Goal: Transaction & Acquisition: Purchase product/service

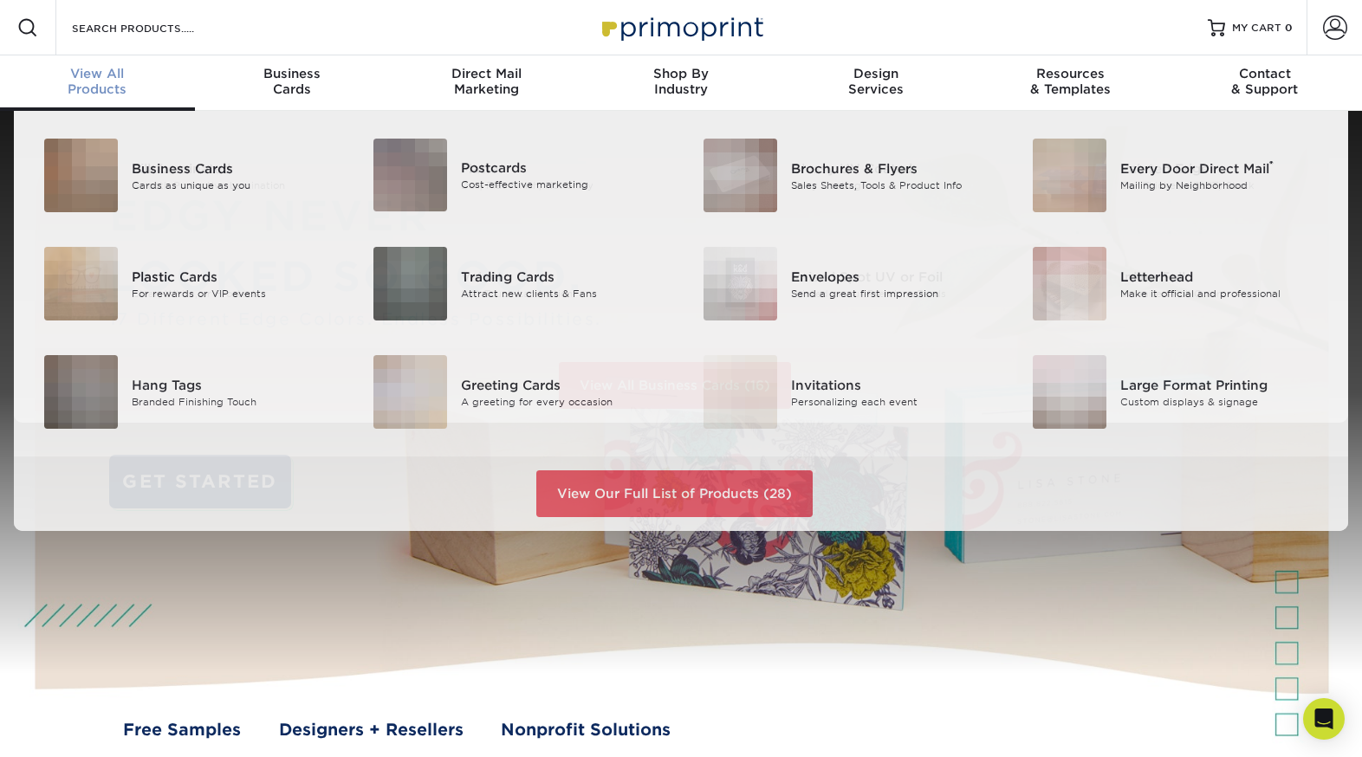
click at [95, 88] on div "View All Products" at bounding box center [97, 81] width 195 height 31
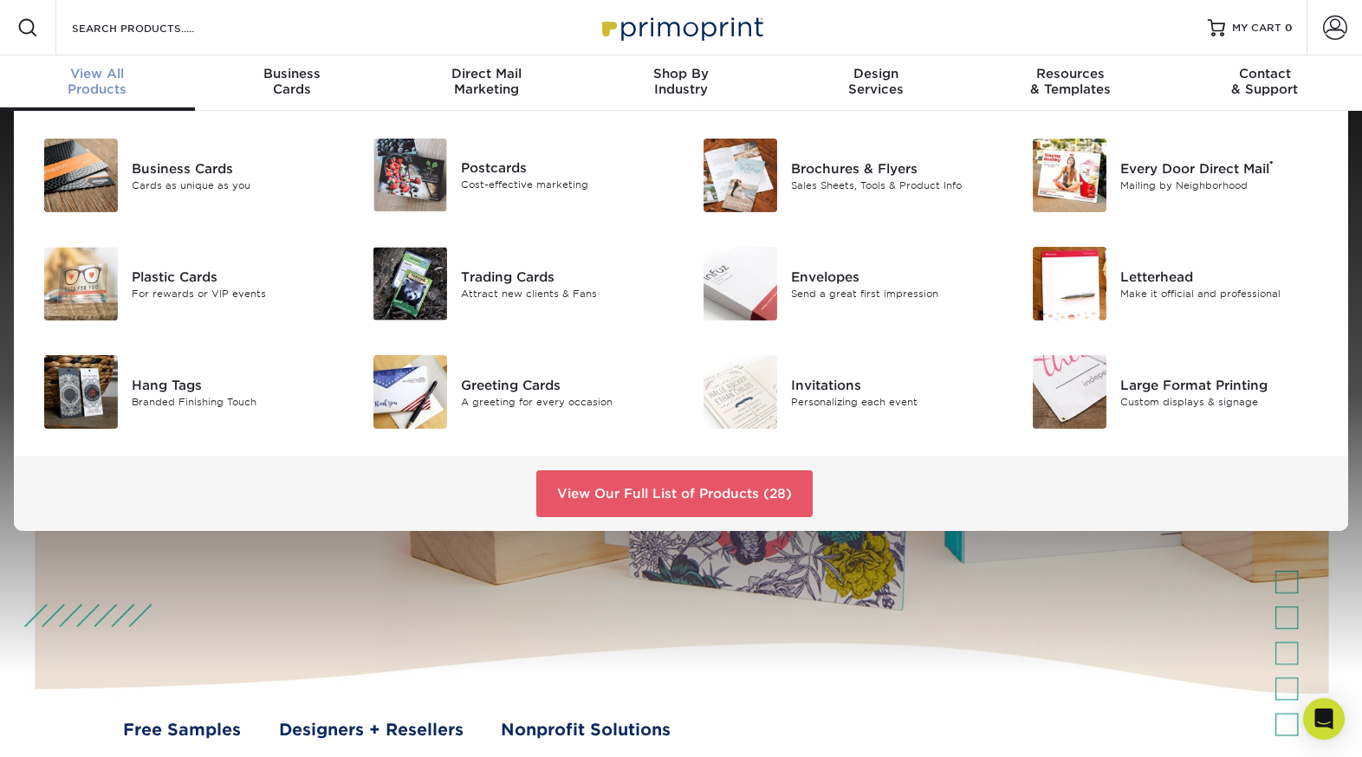
click at [113, 87] on div "View All Products" at bounding box center [97, 81] width 195 height 31
click at [94, 87] on div "View All Products" at bounding box center [97, 81] width 195 height 31
click at [170, 172] on div "Business Cards" at bounding box center [235, 168] width 207 height 19
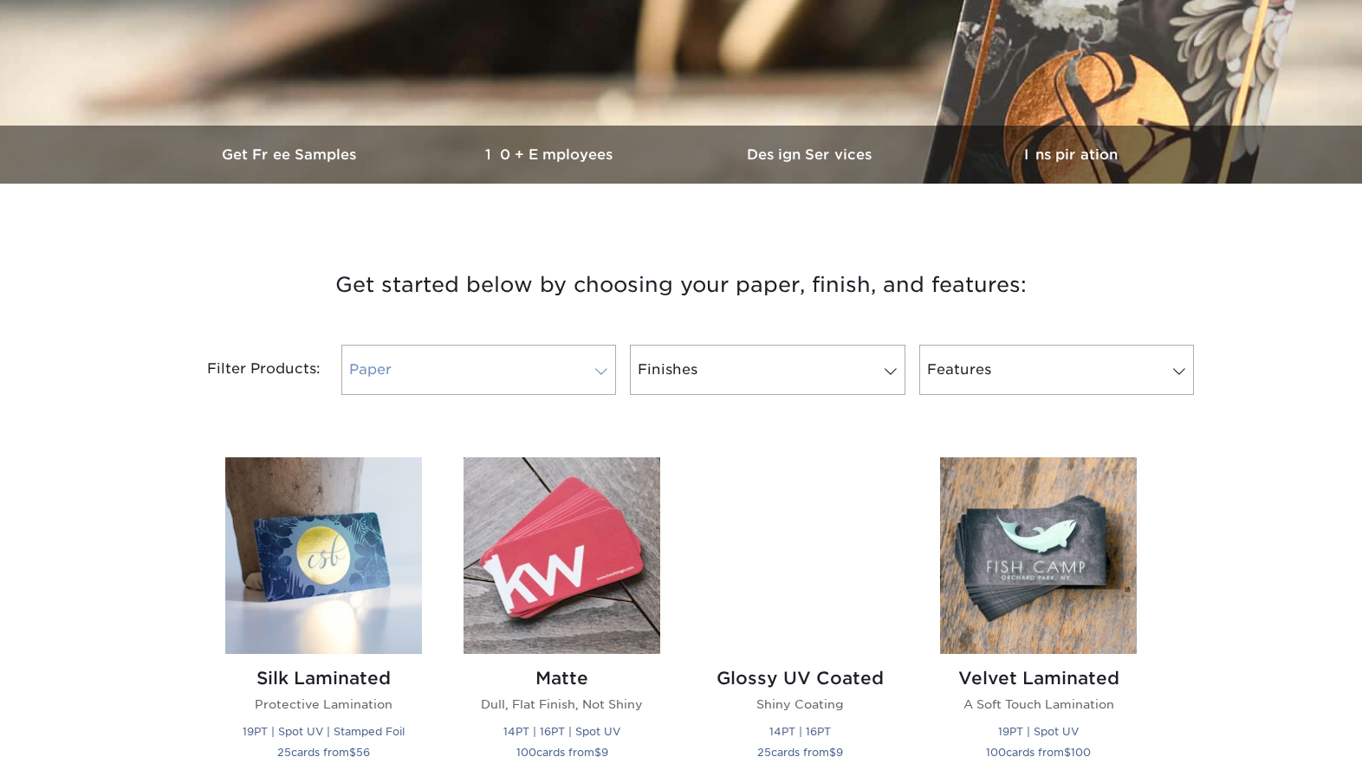
scroll to position [418, 0]
click at [460, 360] on link "Paper" at bounding box center [478, 371] width 275 height 50
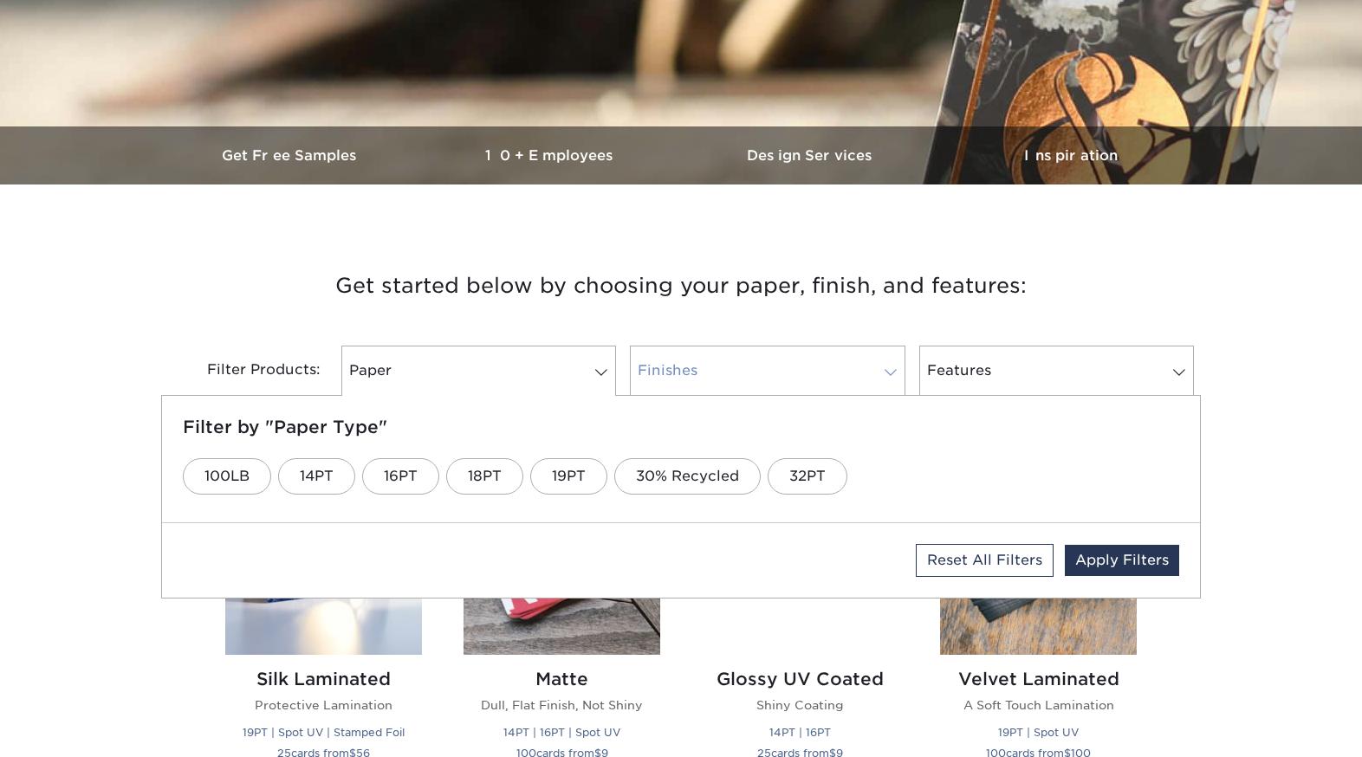
click at [682, 353] on link "Finishes" at bounding box center [767, 371] width 275 height 50
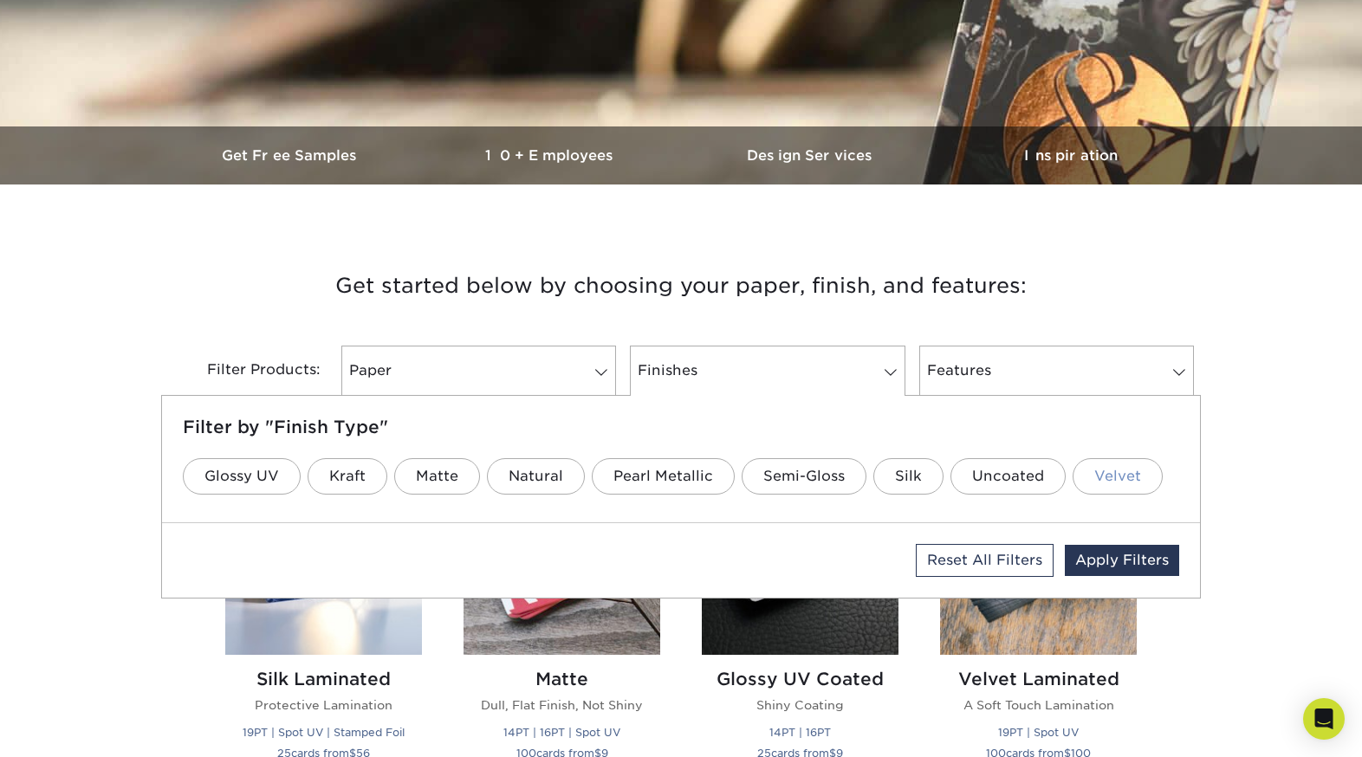
click at [1109, 482] on link "Velvet" at bounding box center [1117, 476] width 90 height 36
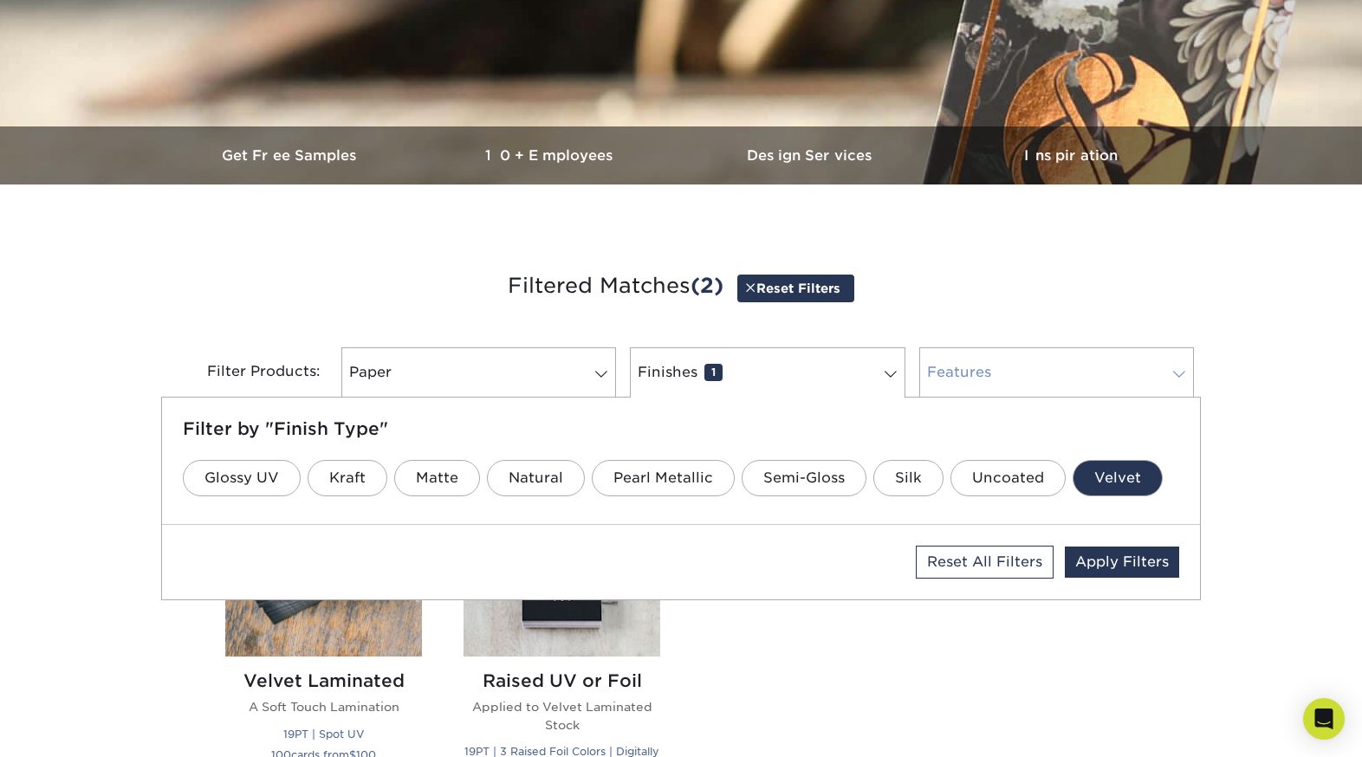
click at [968, 376] on link "Features 0" at bounding box center [1056, 372] width 275 height 50
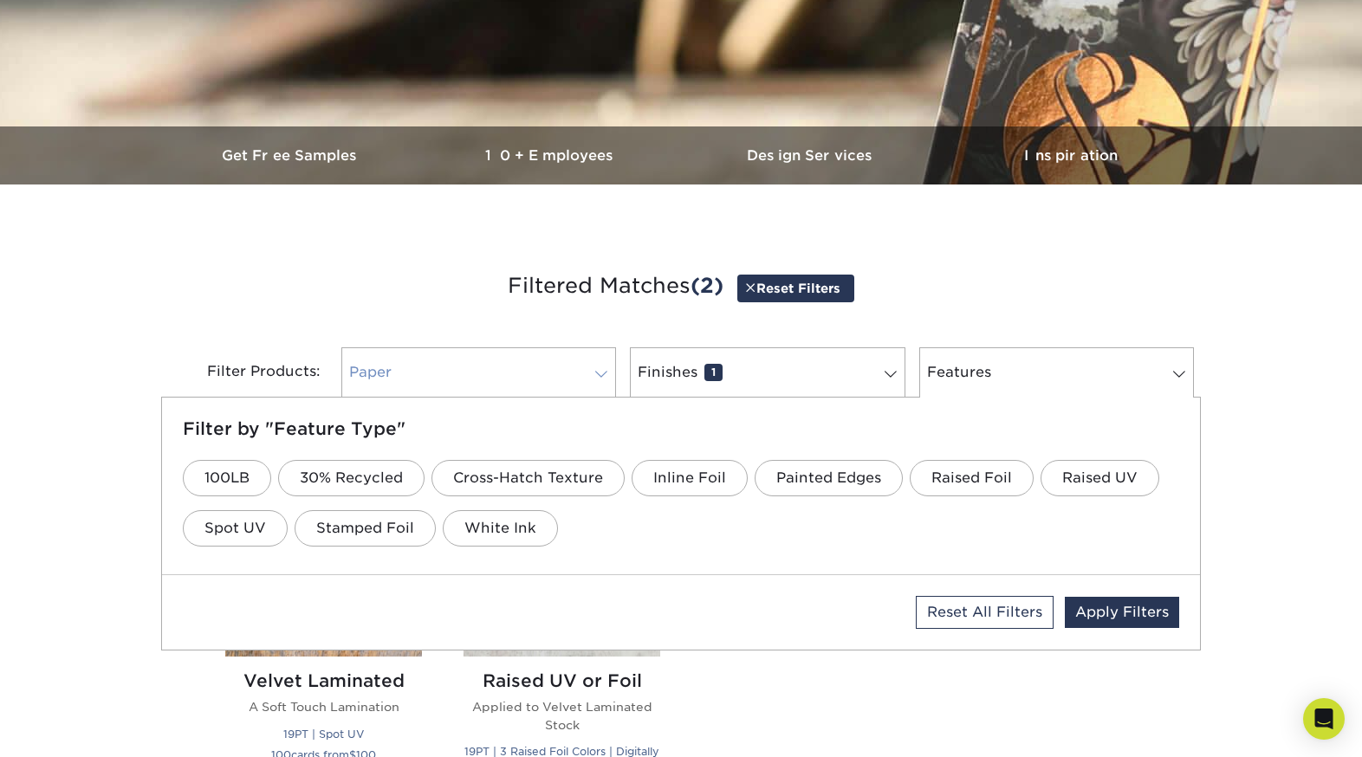
click at [487, 383] on link "Paper 0" at bounding box center [478, 372] width 275 height 50
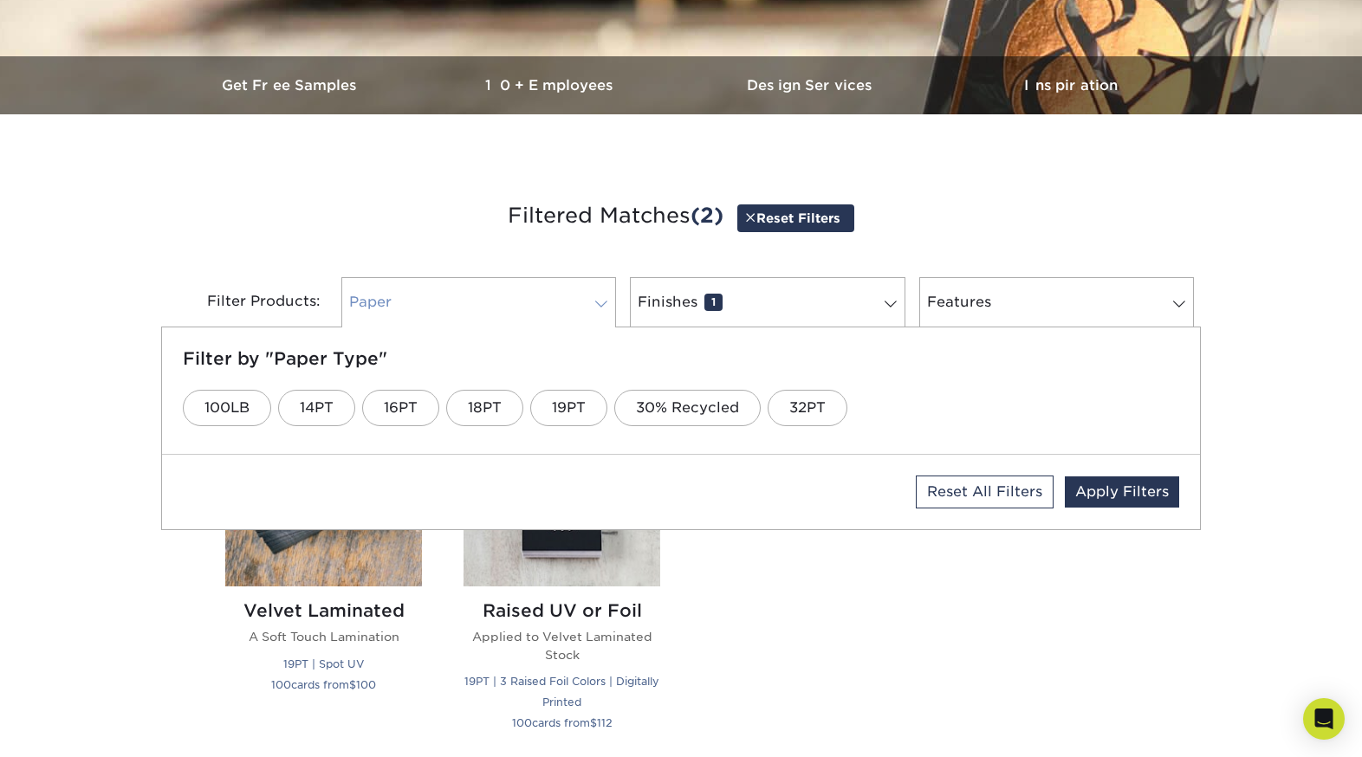
scroll to position [487, 0]
click at [1115, 488] on link "Apply Filters" at bounding box center [1122, 492] width 114 height 31
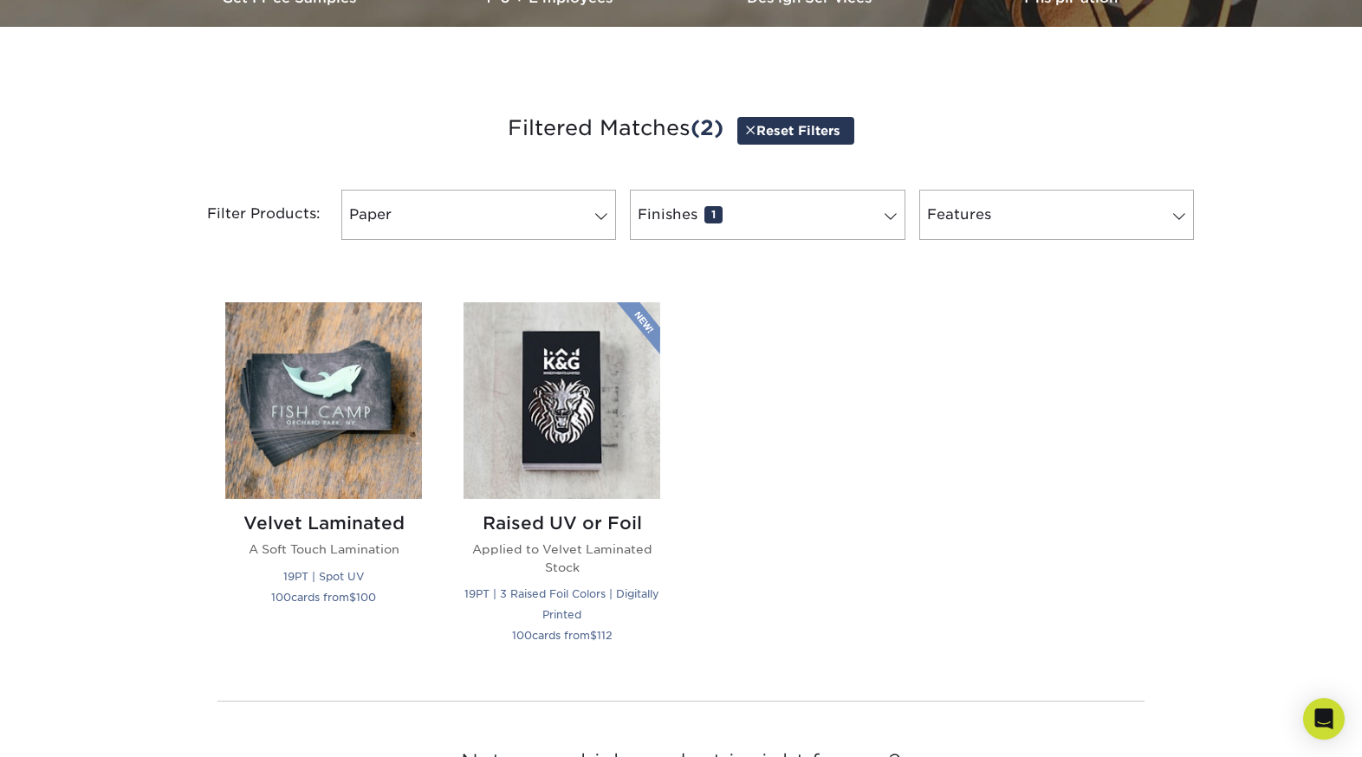
scroll to position [581, 0]
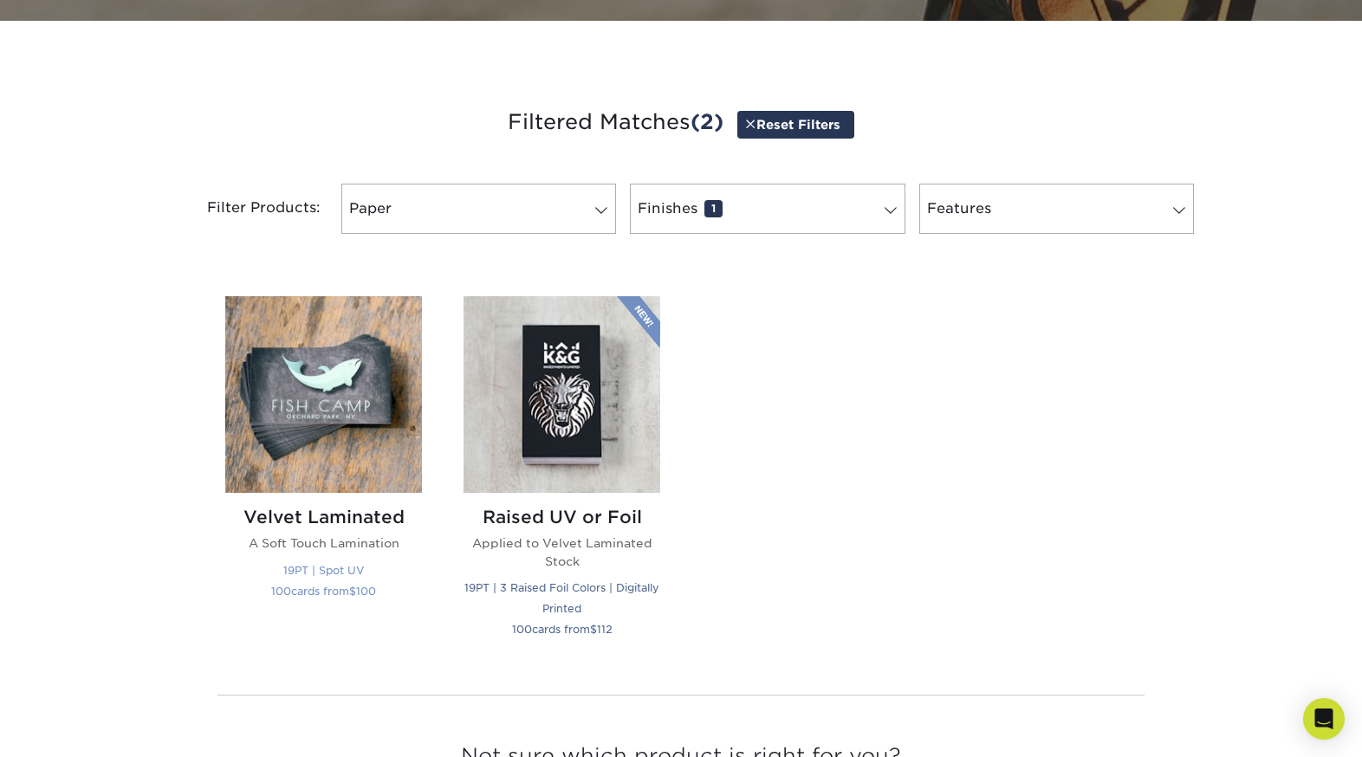
click at [362, 425] on img at bounding box center [323, 394] width 197 height 197
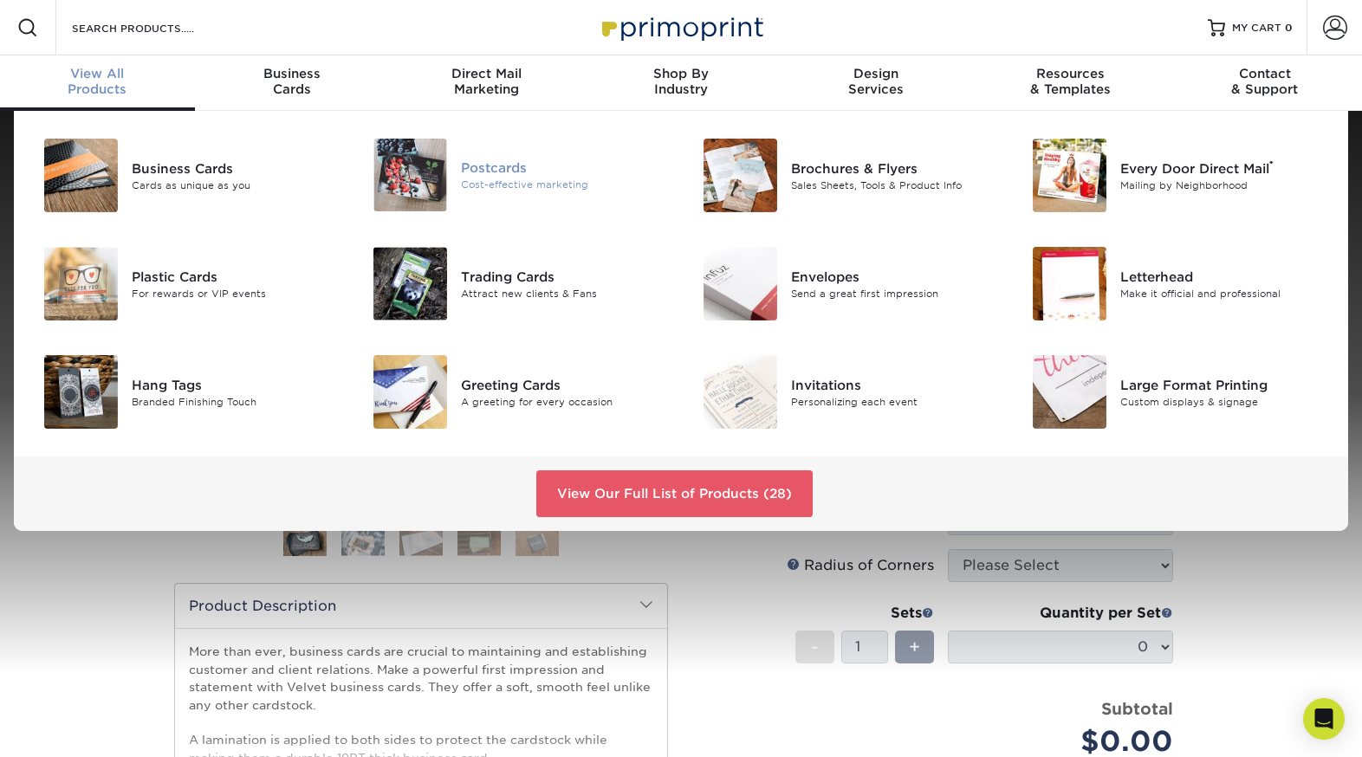
click at [418, 175] on img at bounding box center [410, 175] width 74 height 73
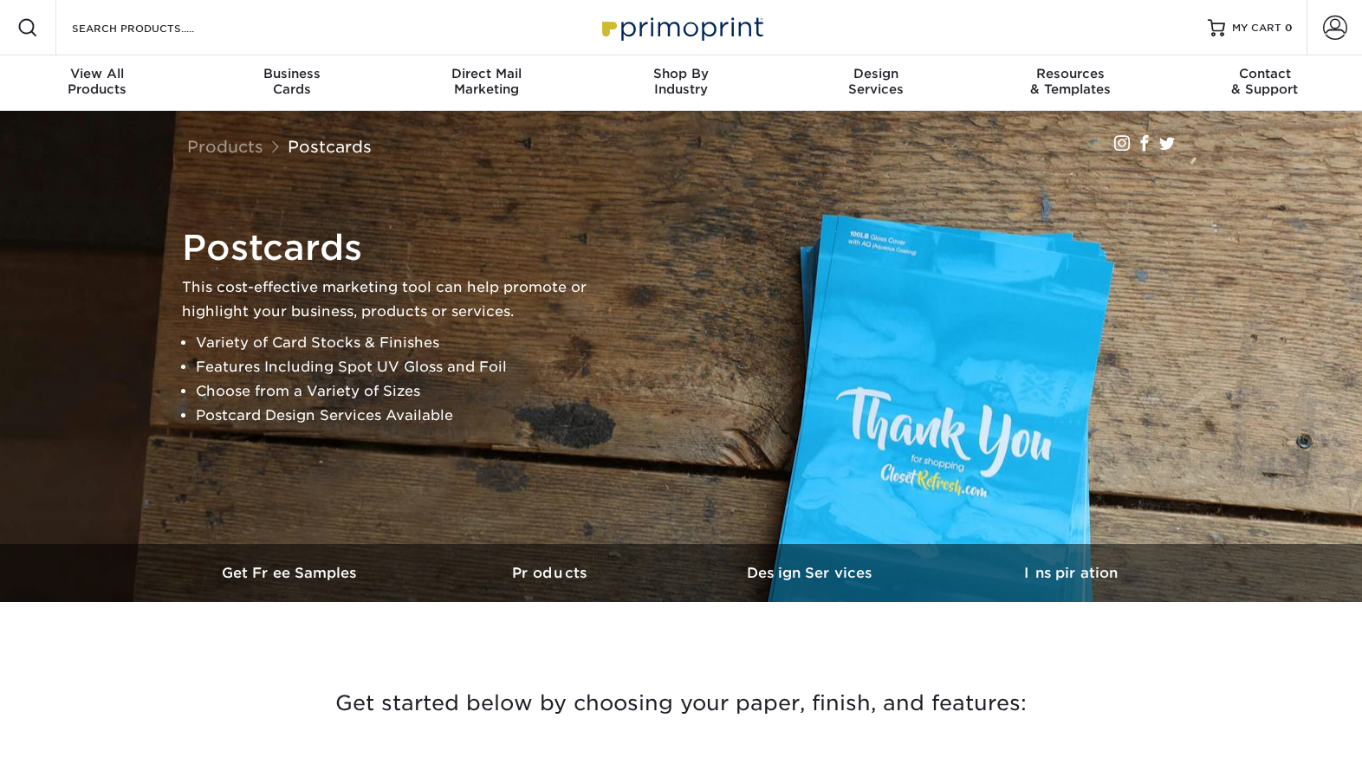
scroll to position [154, 0]
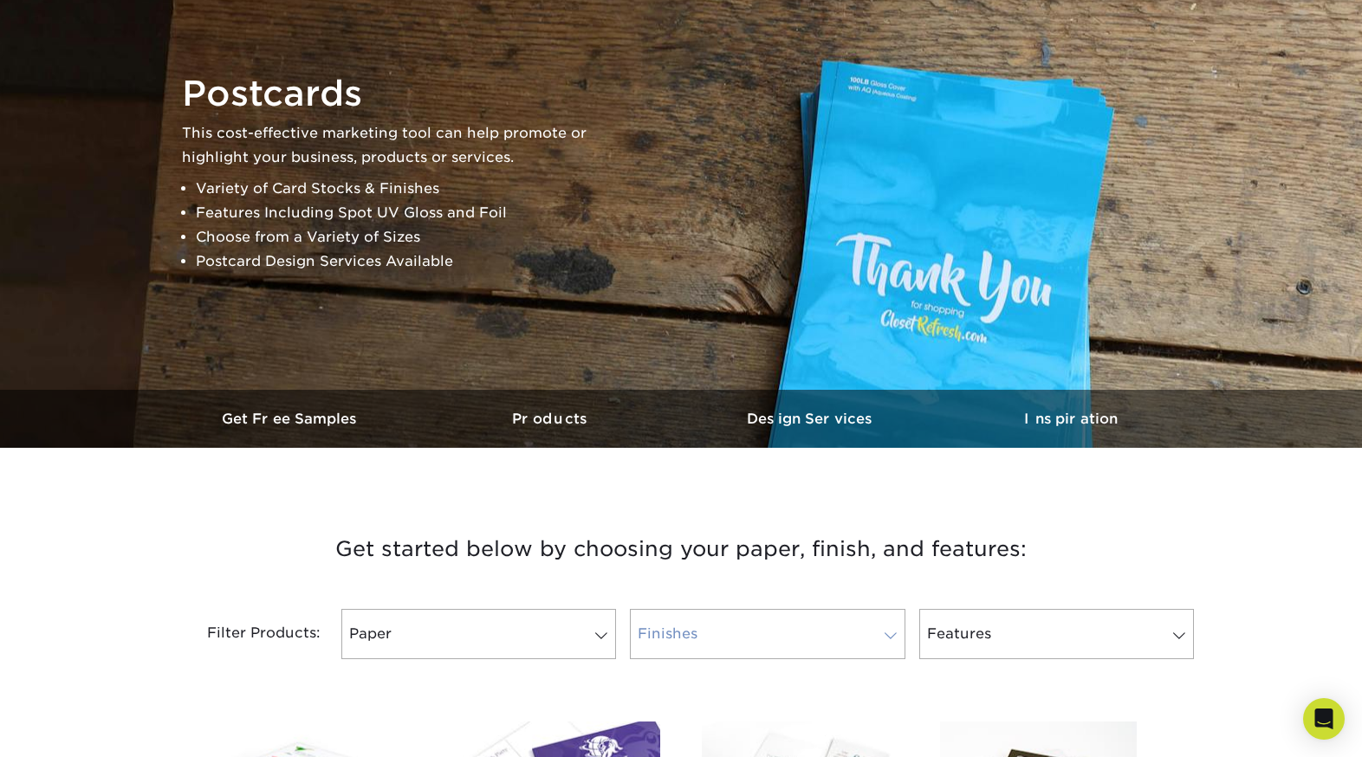
click at [748, 618] on link "Finishes" at bounding box center [767, 634] width 275 height 50
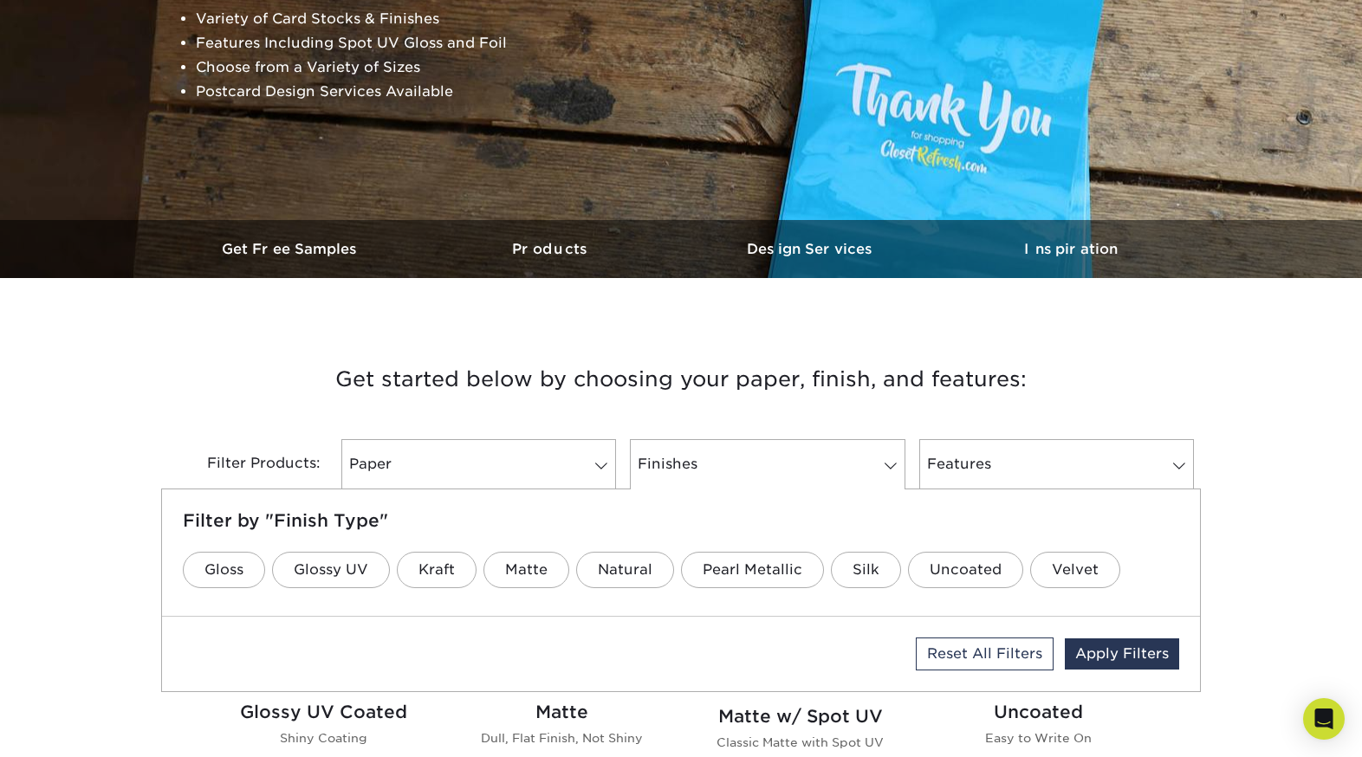
scroll to position [325, 0]
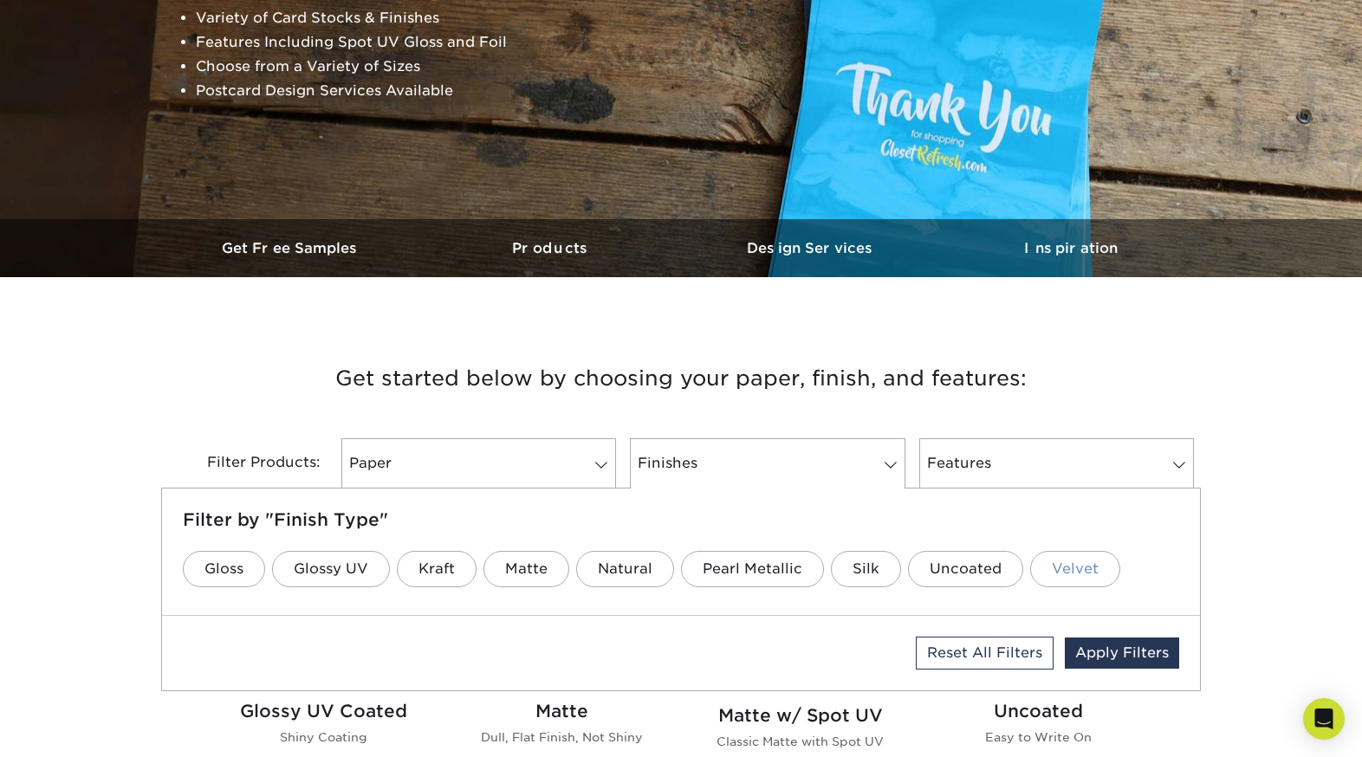
click at [1056, 567] on link "Velvet" at bounding box center [1075, 569] width 90 height 36
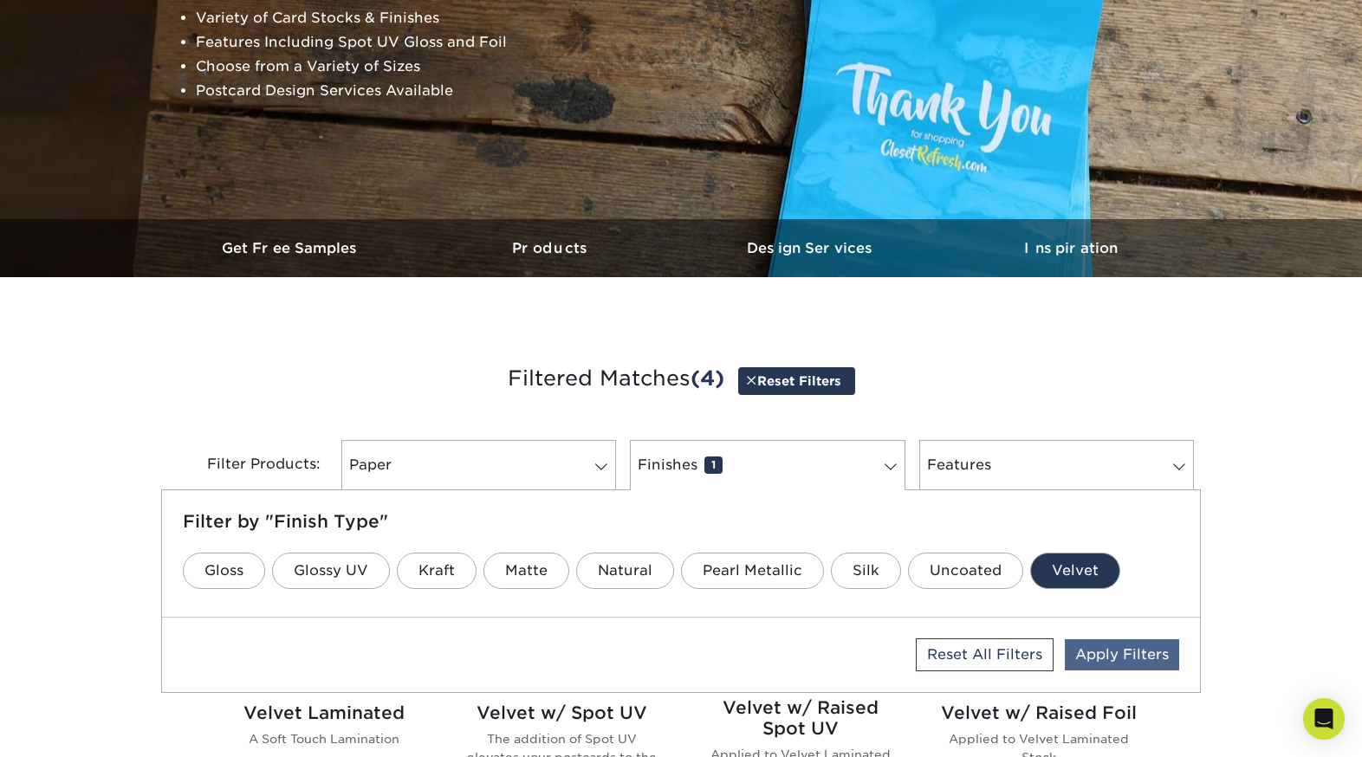
click at [1111, 651] on link "Apply Filters" at bounding box center [1122, 654] width 114 height 31
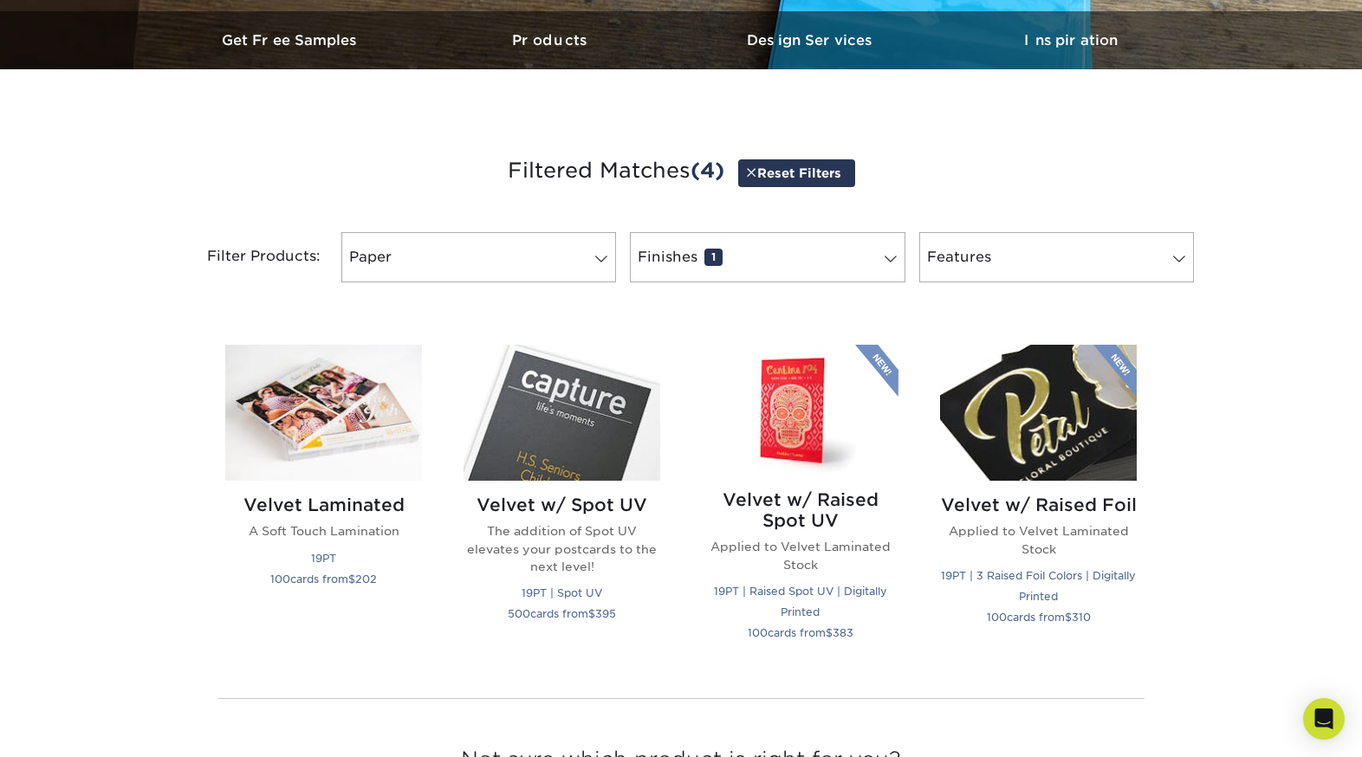
scroll to position [547, 0]
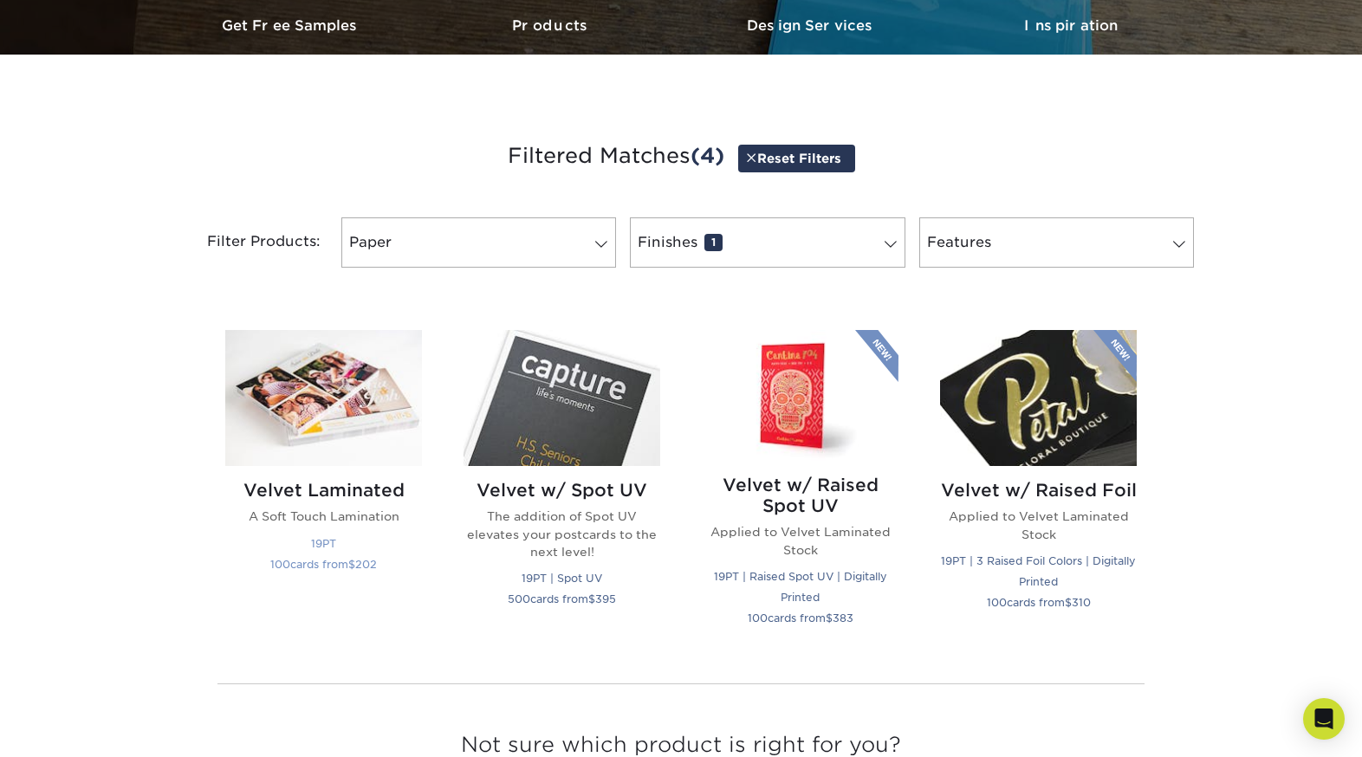
click at [307, 418] on img at bounding box center [323, 398] width 197 height 136
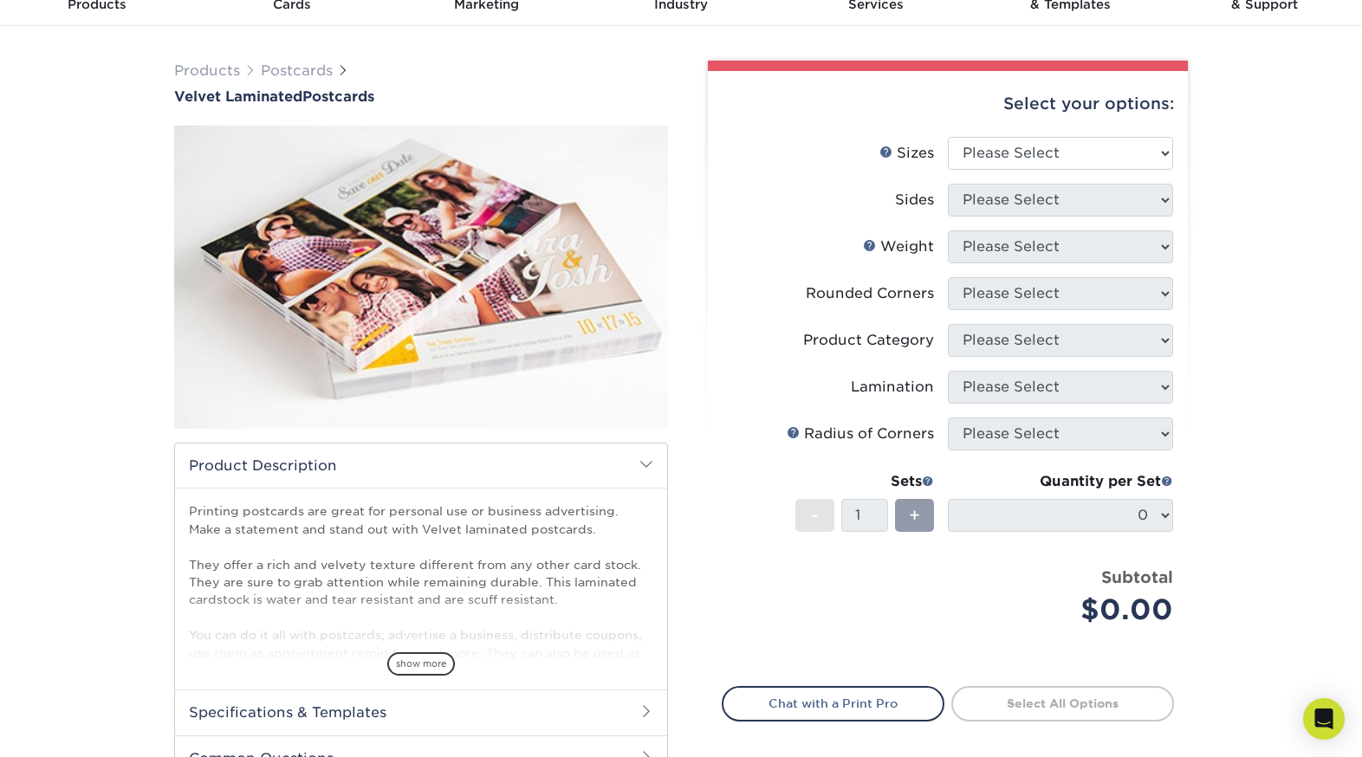
scroll to position [84, 0]
select select "4.00x4.00"
select select "13abbda7-1d64-4f25-8bb2-c179b224825d"
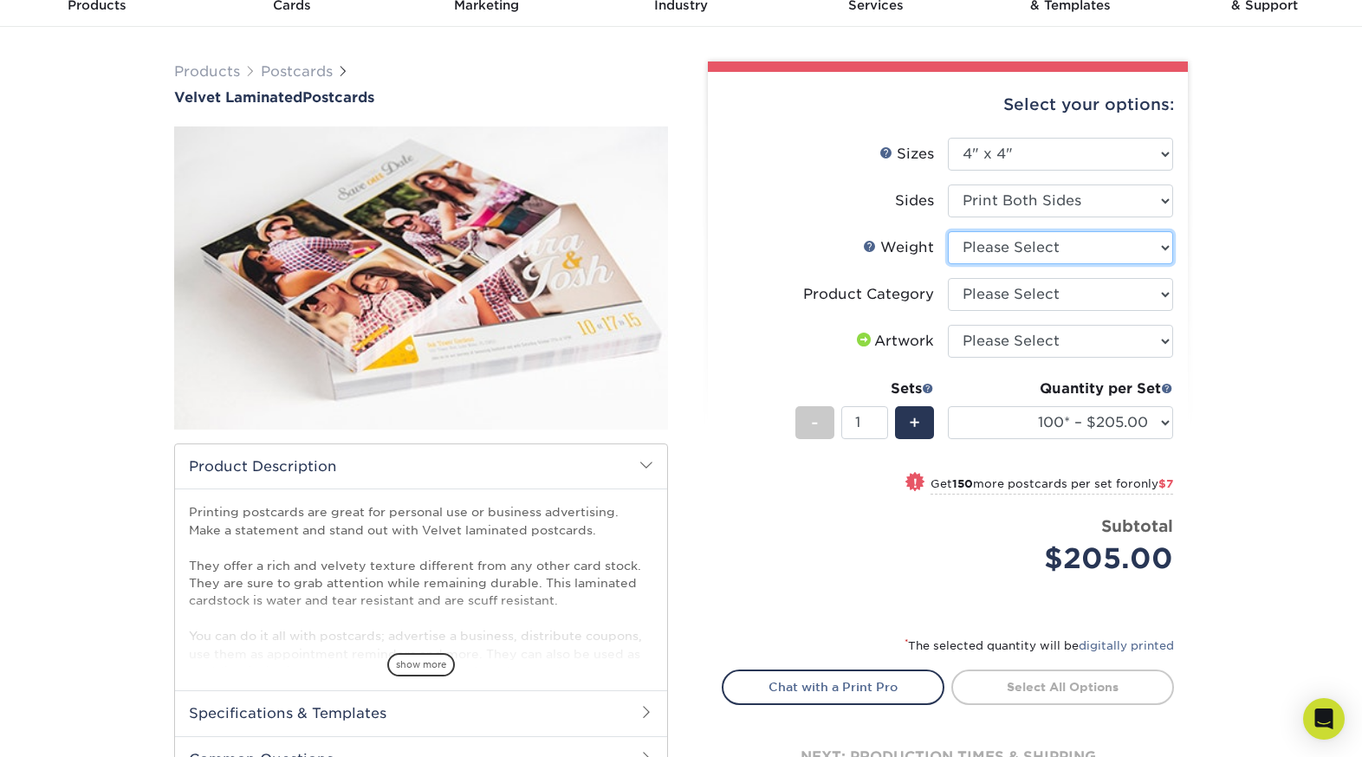
select select "16PT"
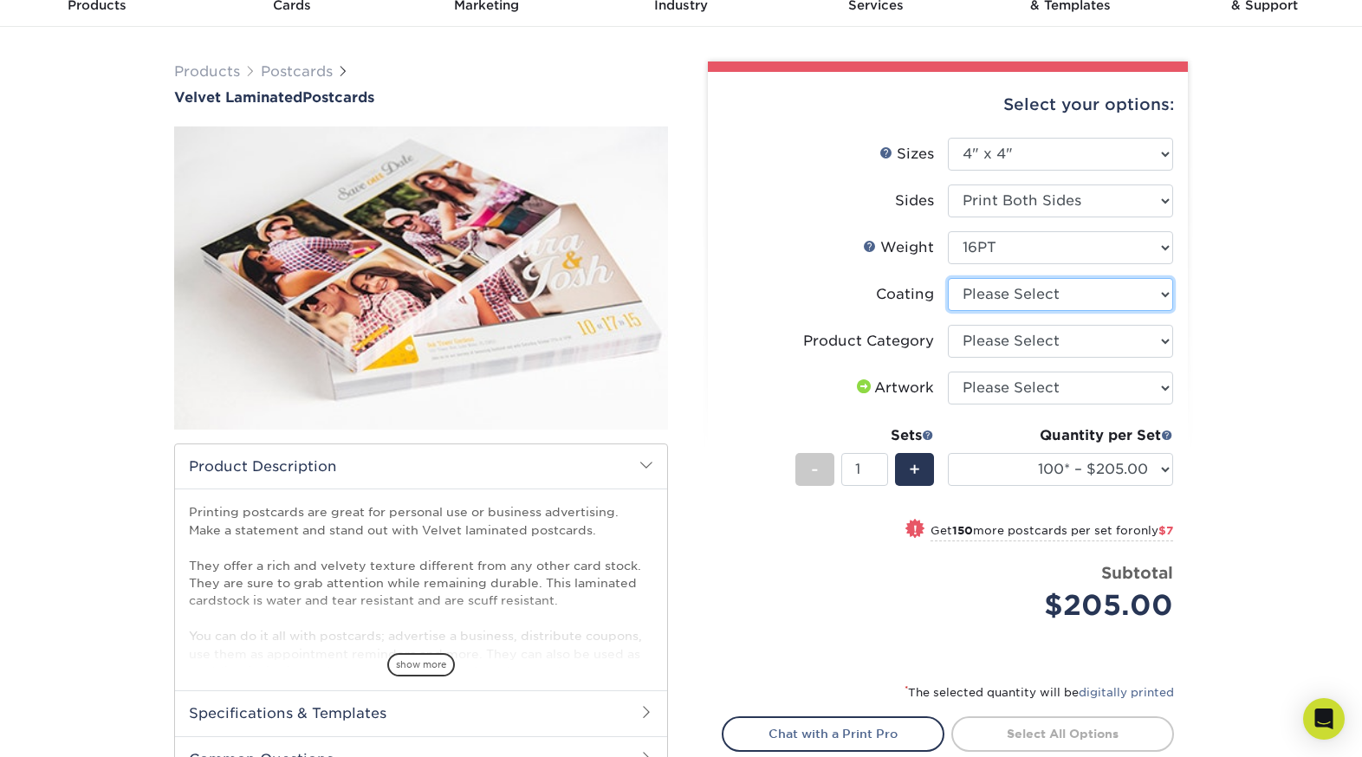
select select "3e7618de-abca-4bda-9f97-8b9129e913d8"
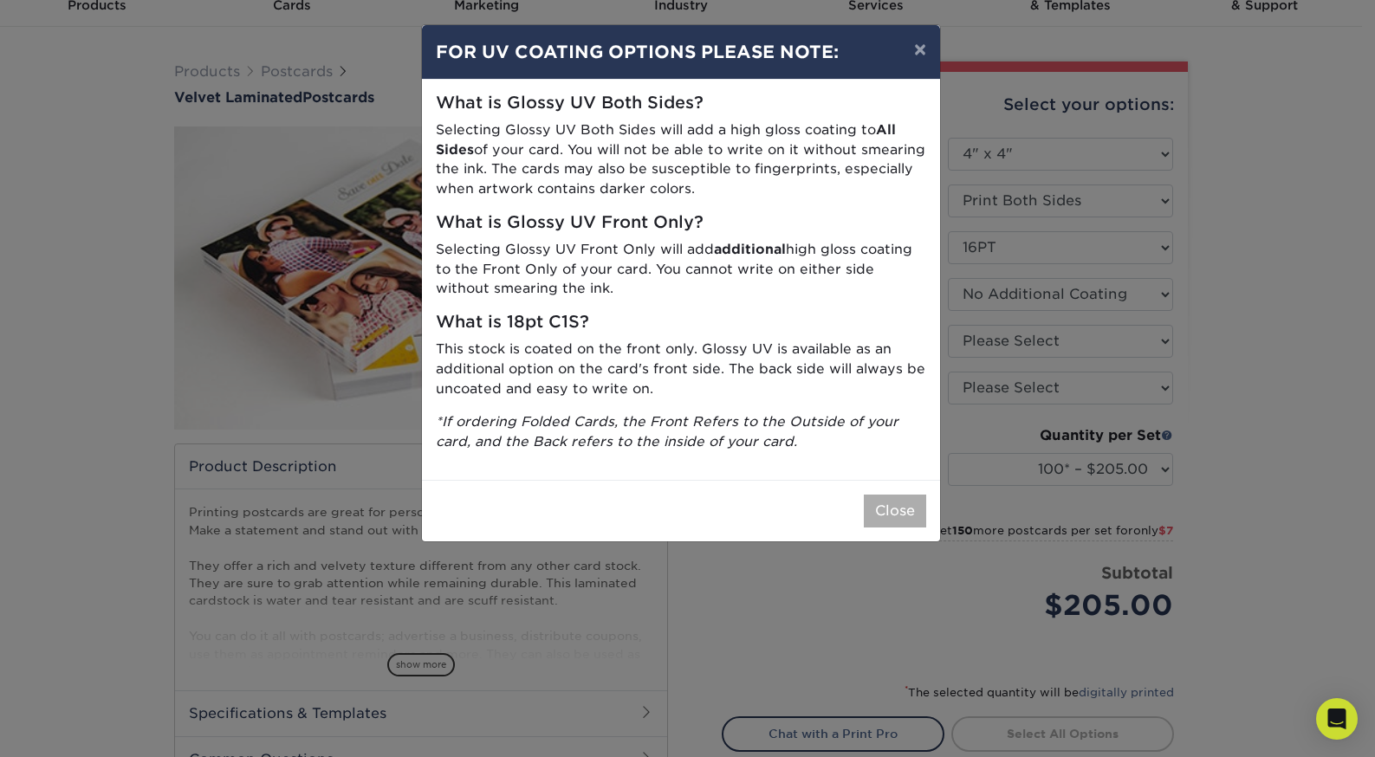
click at [900, 502] on button "Close" at bounding box center [895, 511] width 62 height 33
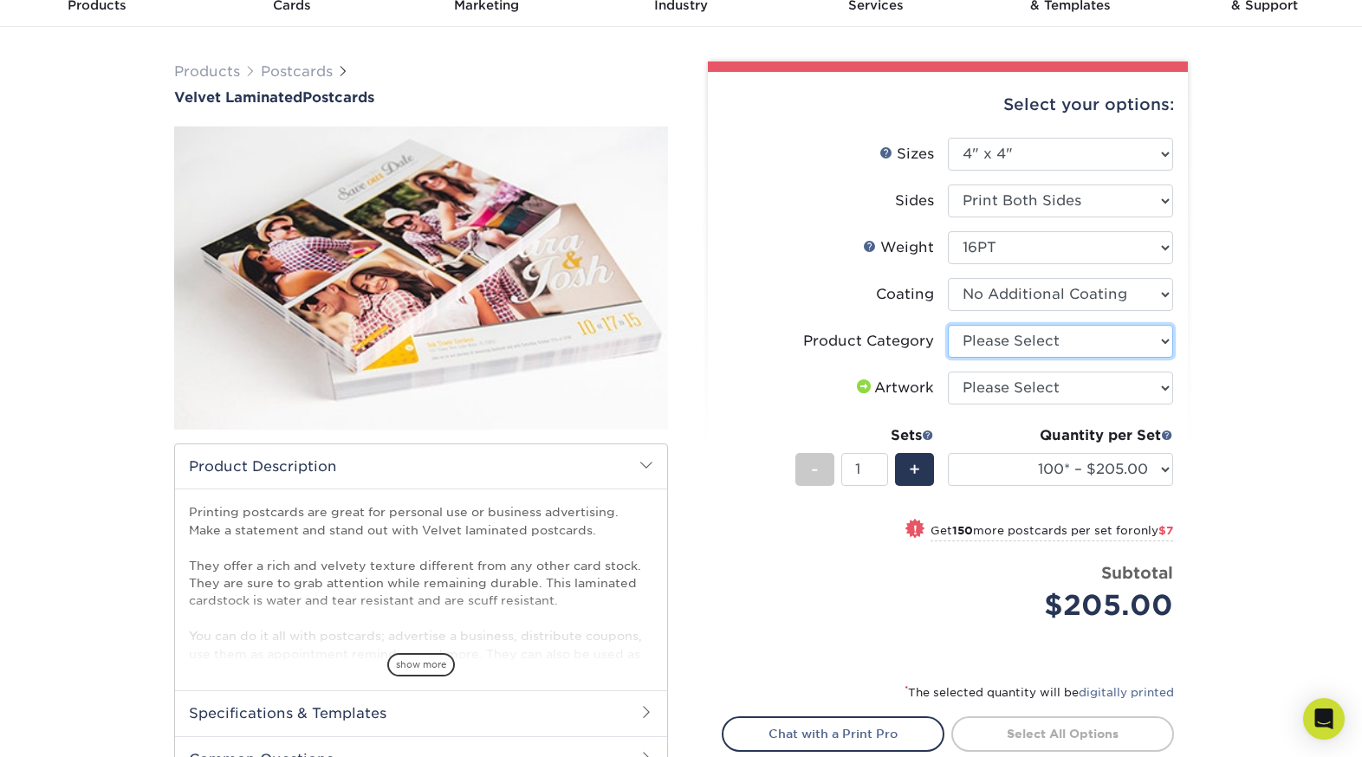
select select "9b7272e0-d6c8-4c3c-8e97-d3a1bcdab858"
select select "upload"
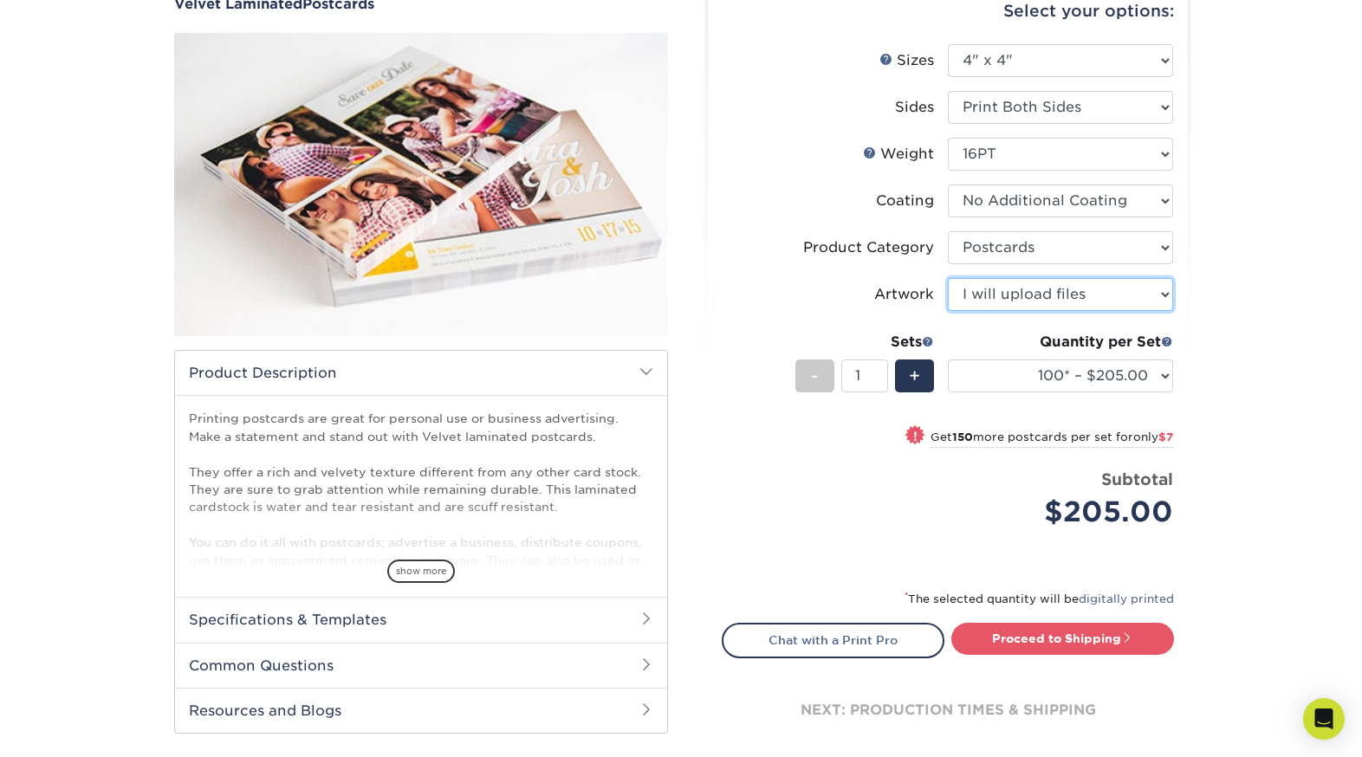
scroll to position [179, 0]
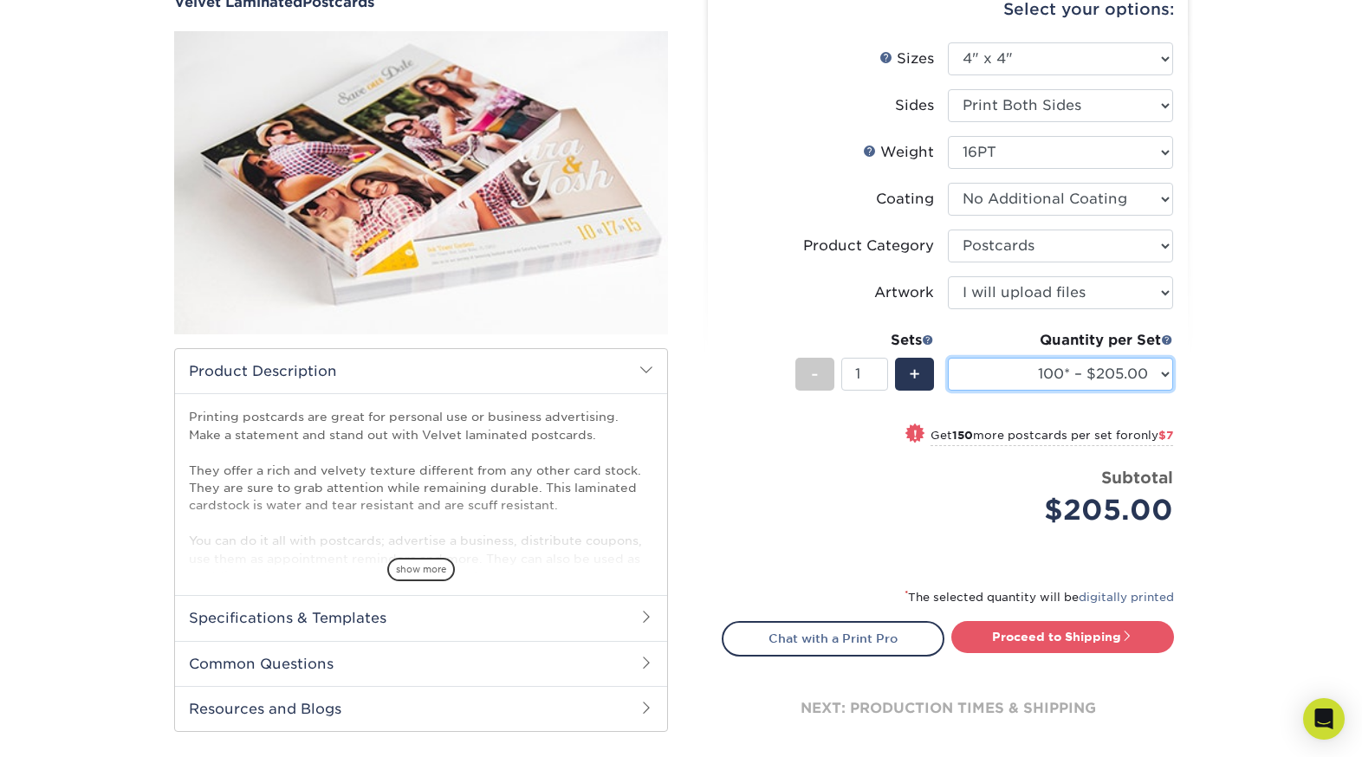
select select "500 – $230.00"
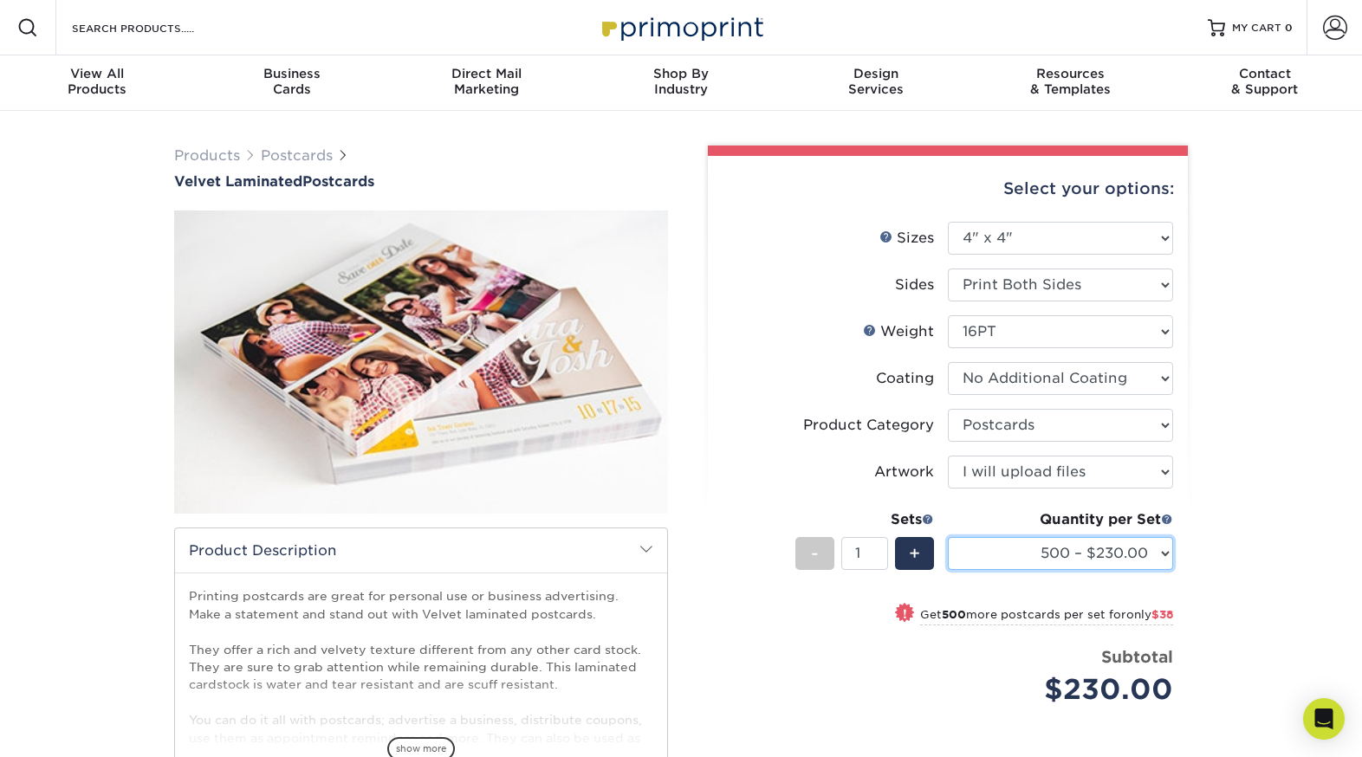
scroll to position [0, 0]
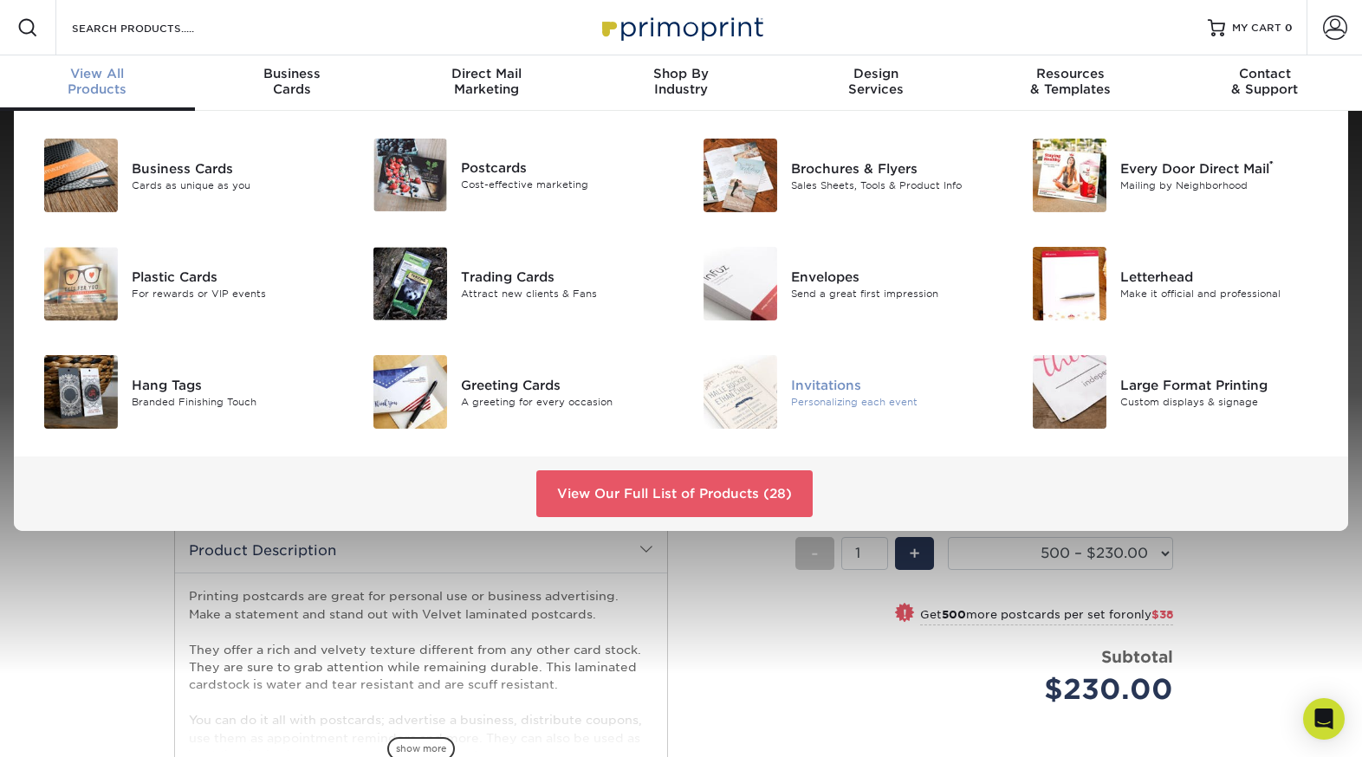
click at [738, 398] on img at bounding box center [740, 392] width 74 height 74
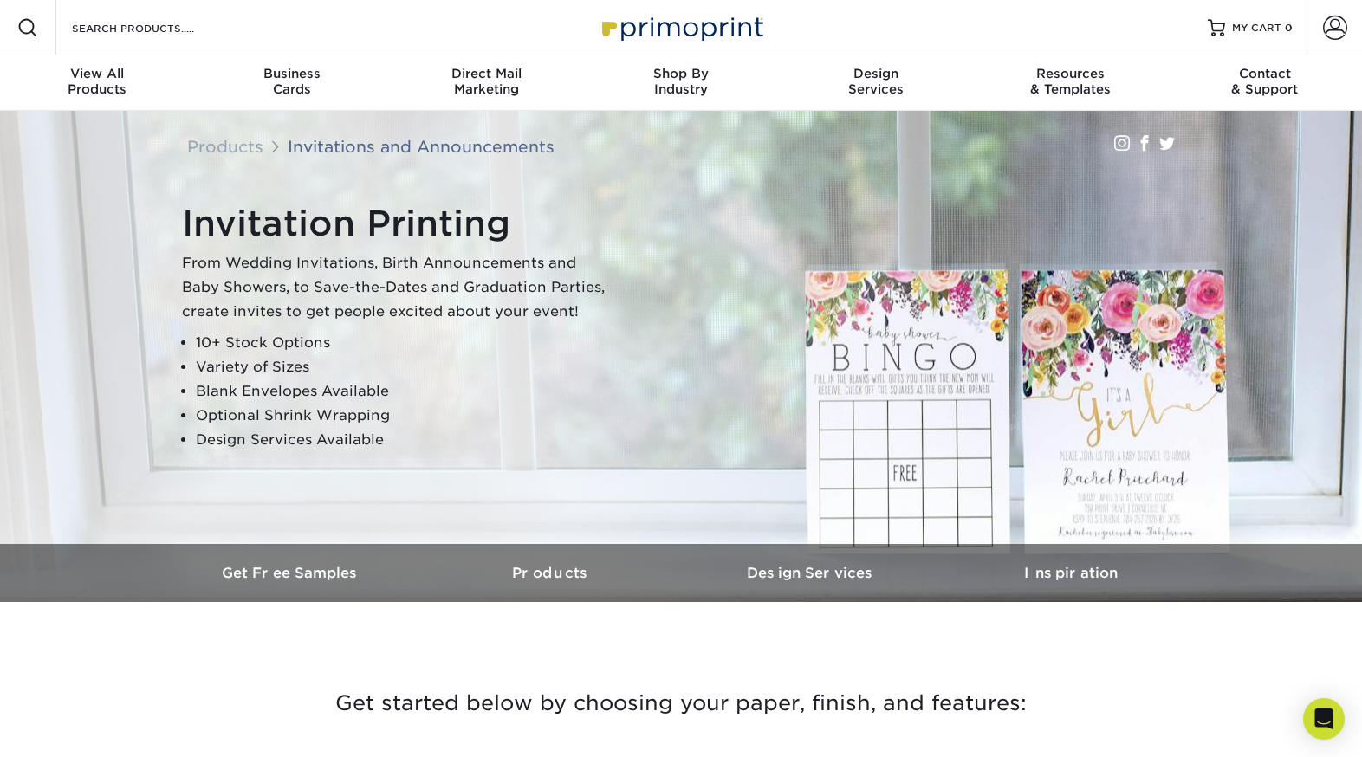
scroll to position [279, 0]
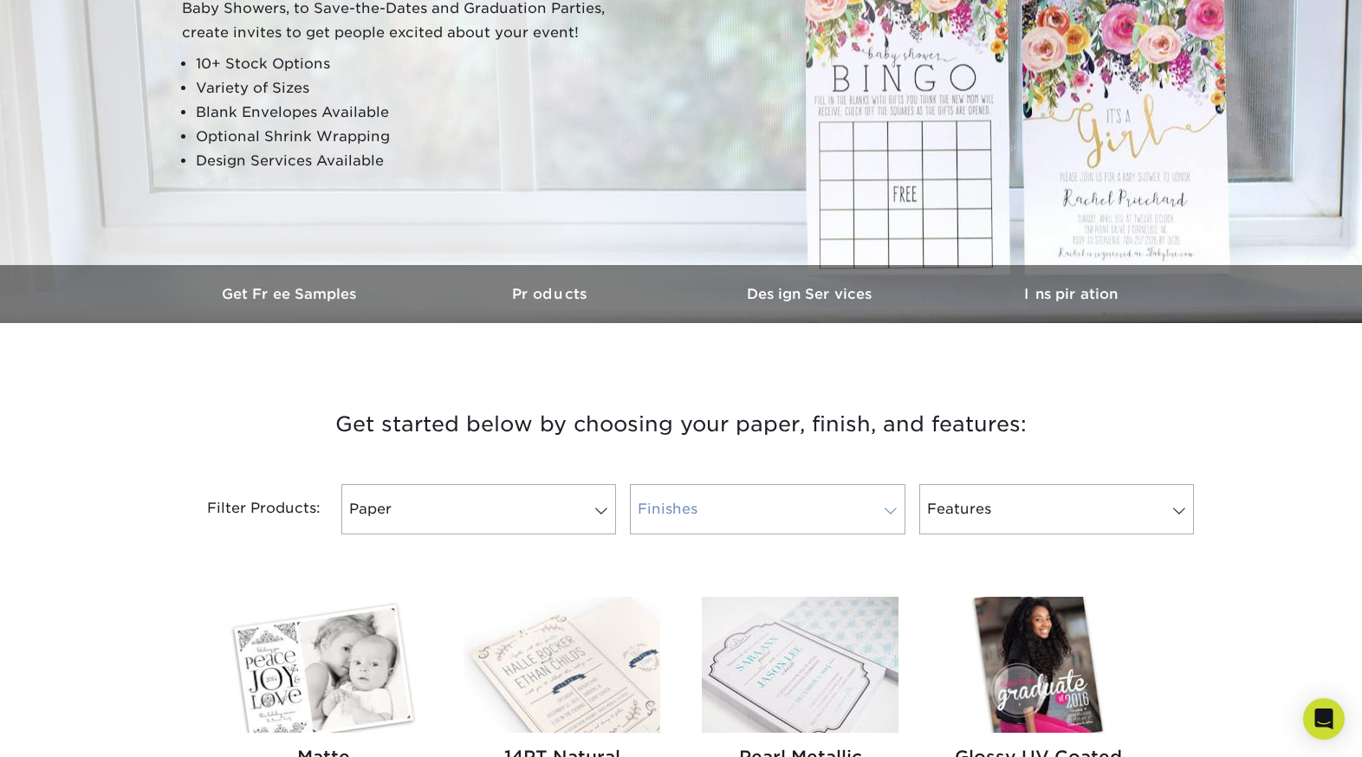
click at [767, 513] on link "Finishes" at bounding box center [767, 509] width 275 height 50
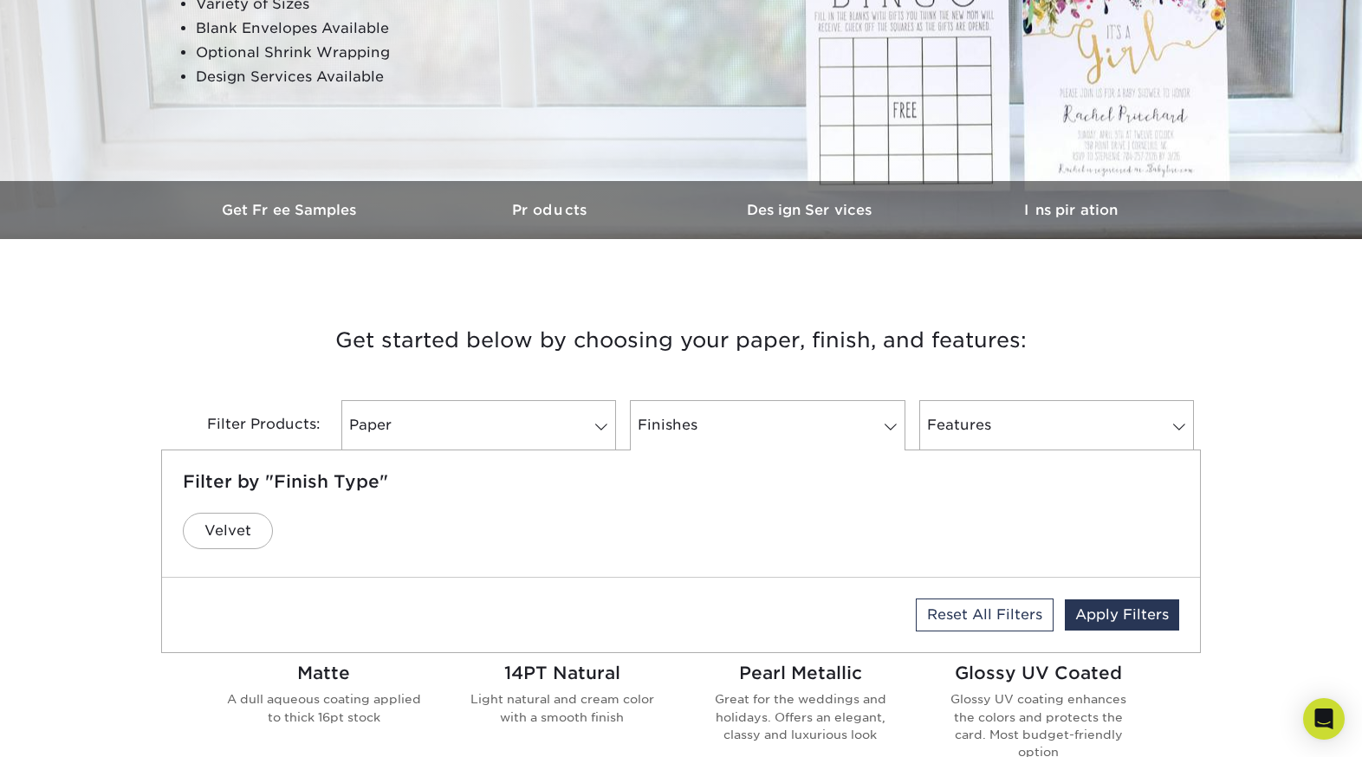
scroll to position [360, 0]
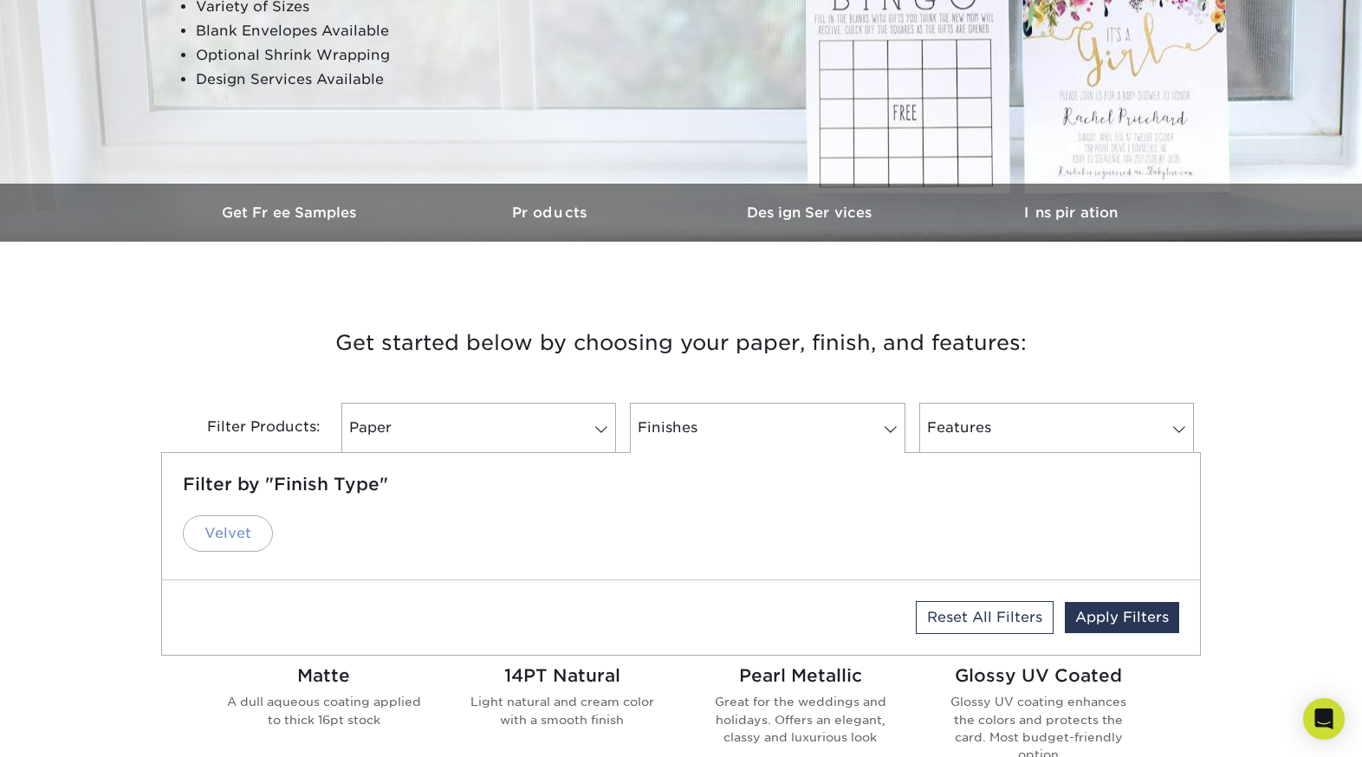
click at [226, 526] on link "Velvet" at bounding box center [228, 533] width 90 height 36
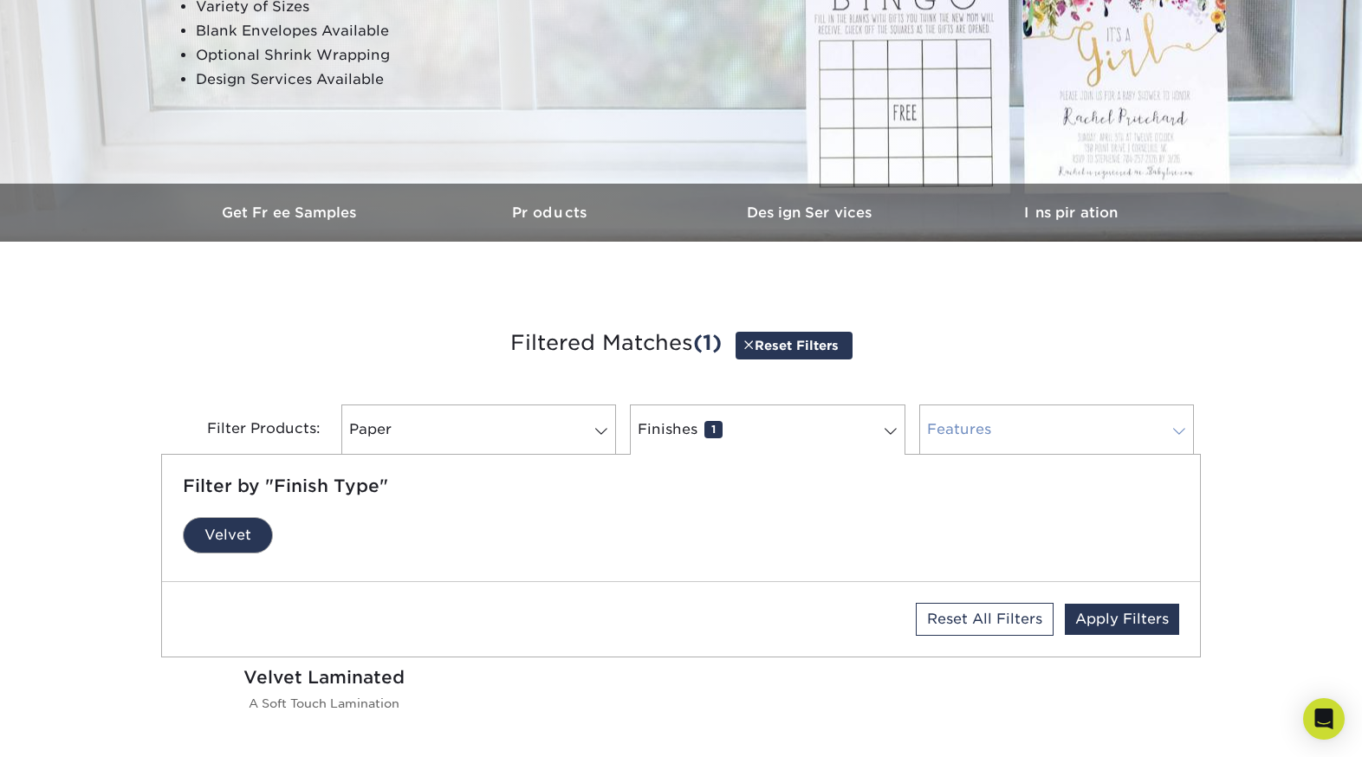
click at [947, 427] on link "Features 0" at bounding box center [1056, 430] width 275 height 50
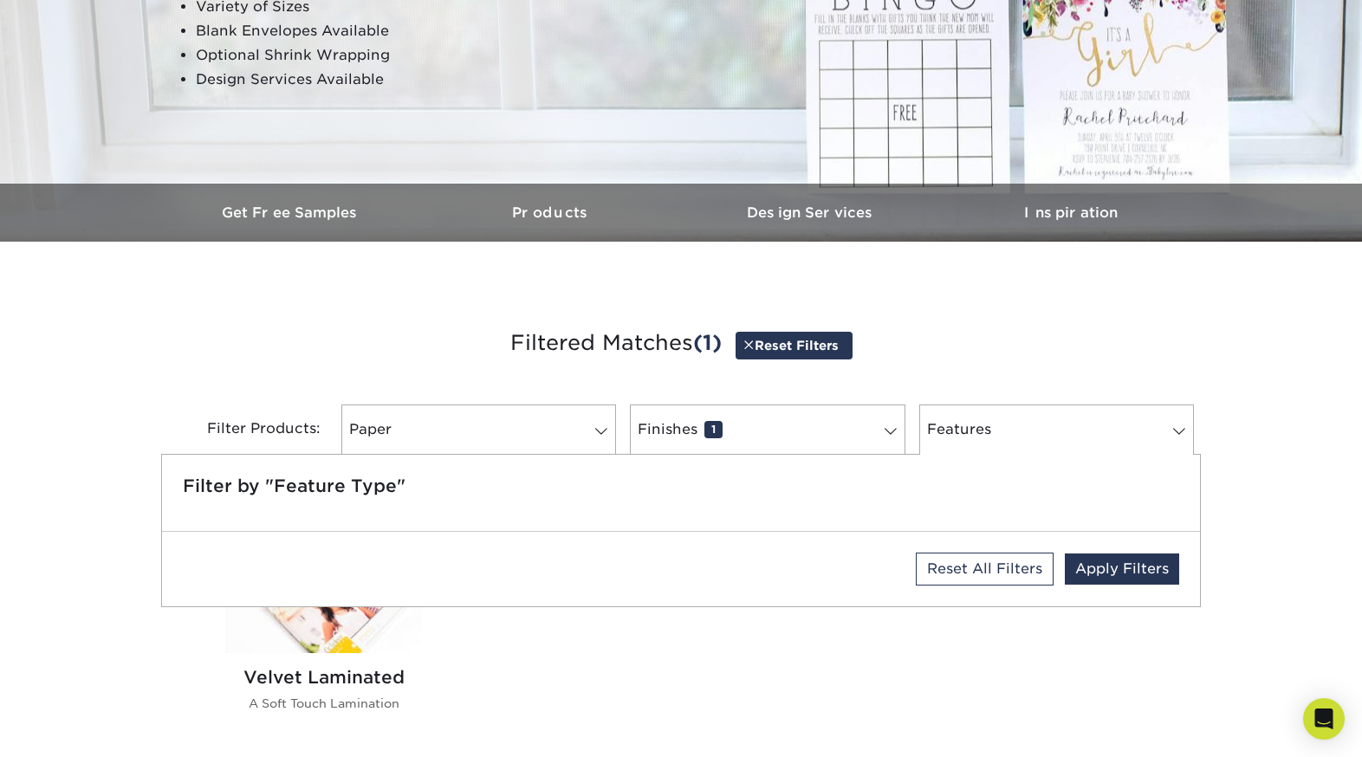
click at [321, 645] on img at bounding box center [323, 585] width 197 height 136
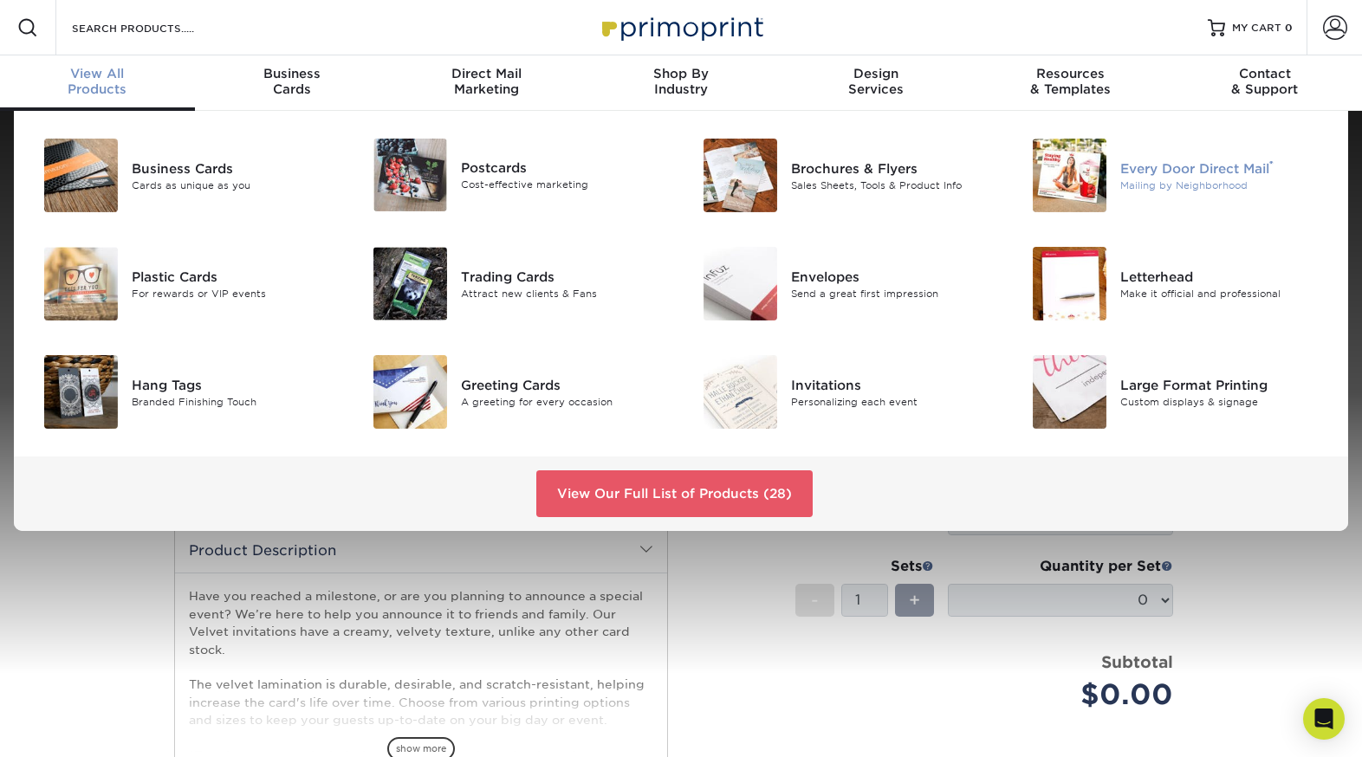
click at [1067, 187] on img at bounding box center [1070, 176] width 74 height 74
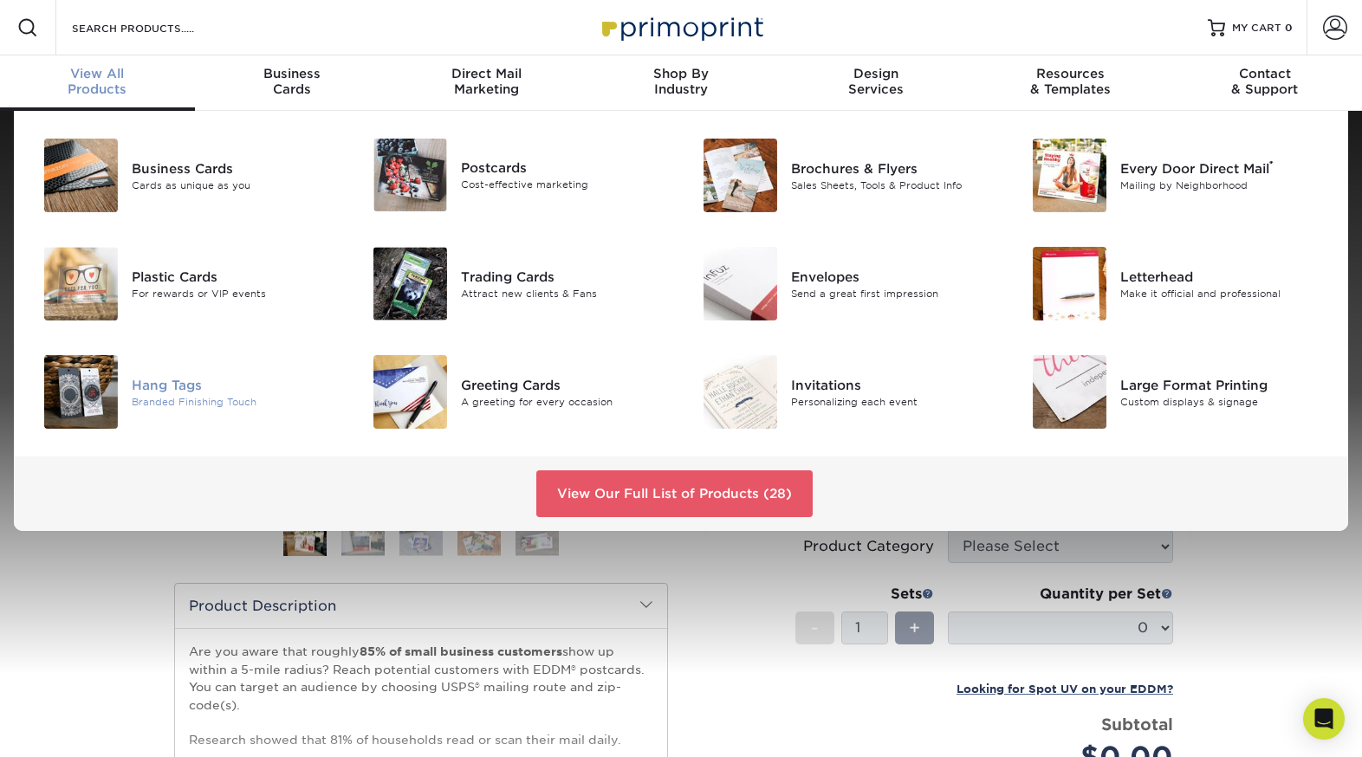
click at [182, 398] on div "Branded Finishing Touch" at bounding box center [235, 401] width 207 height 15
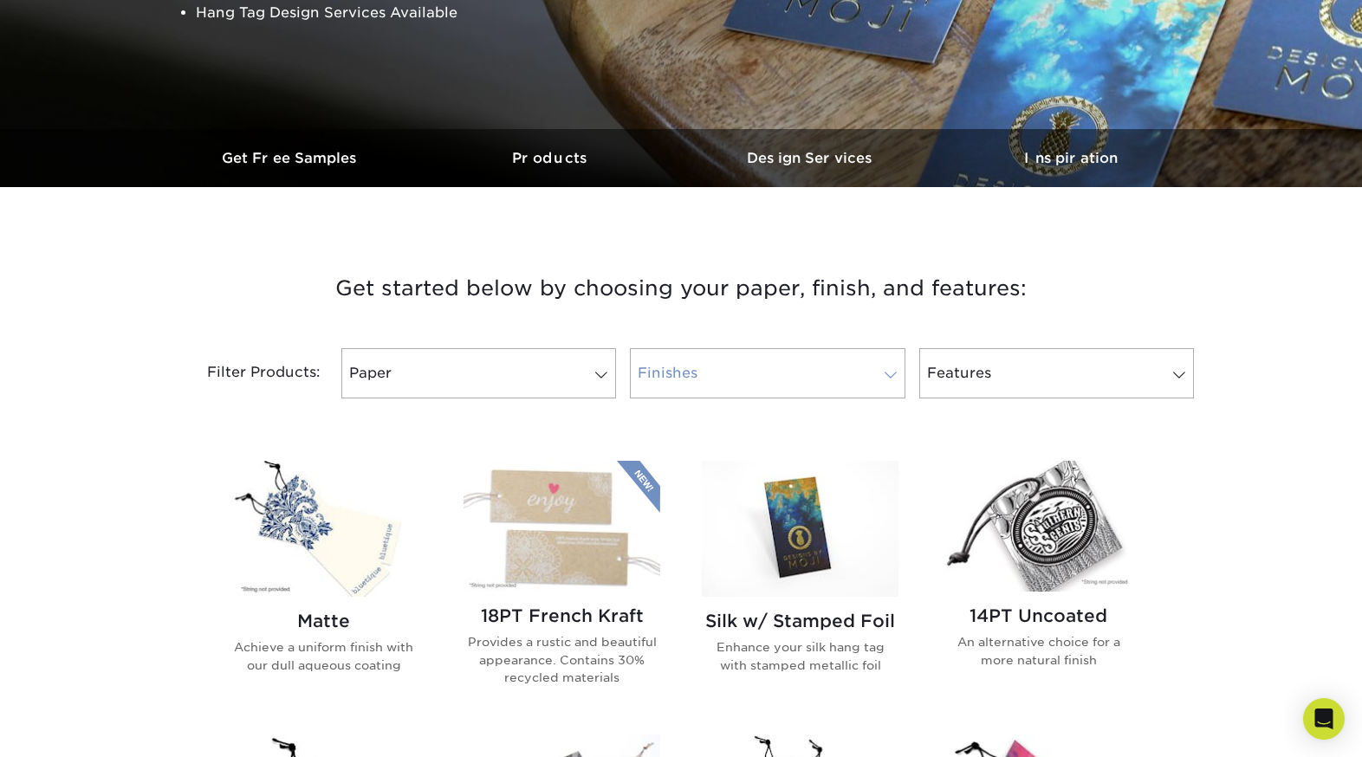
scroll to position [419, 0]
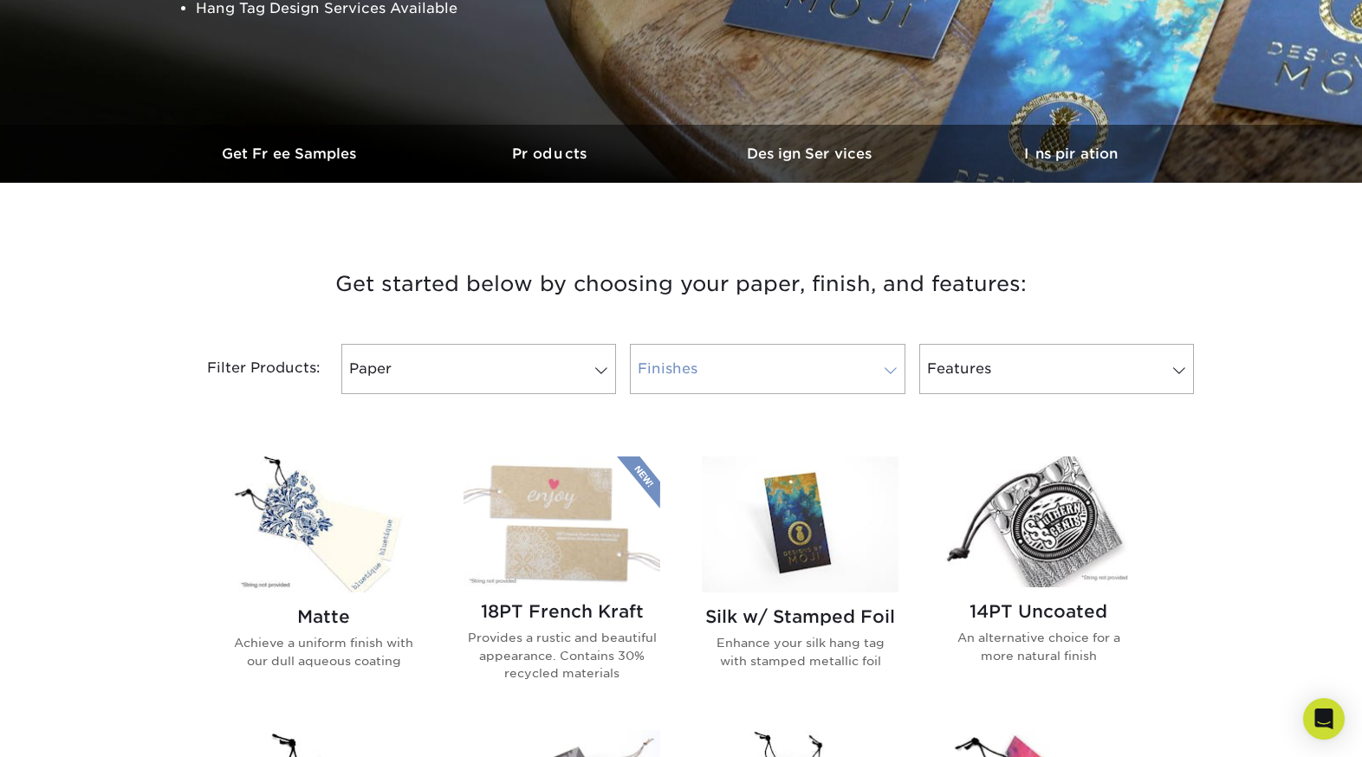
click at [769, 380] on link "Finishes" at bounding box center [767, 369] width 275 height 50
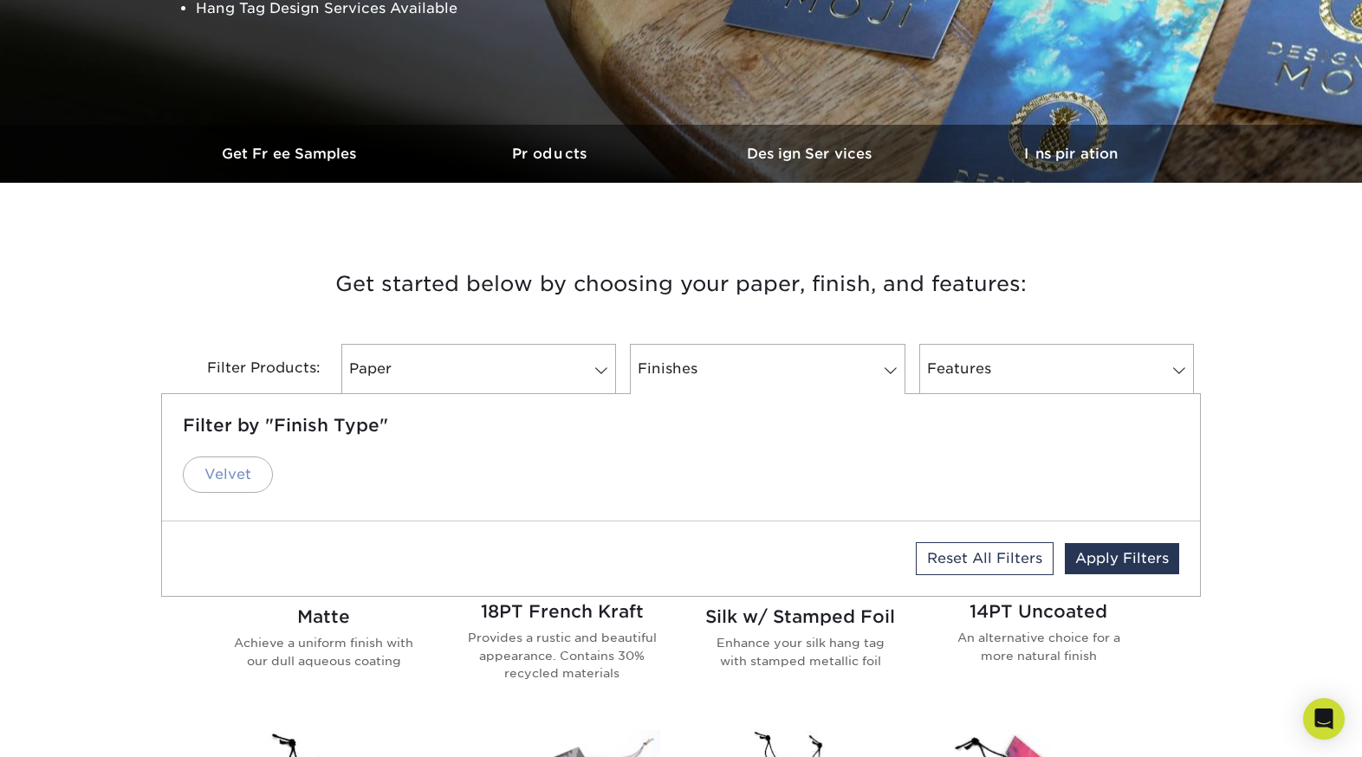
click at [235, 475] on link "Velvet" at bounding box center [228, 475] width 90 height 36
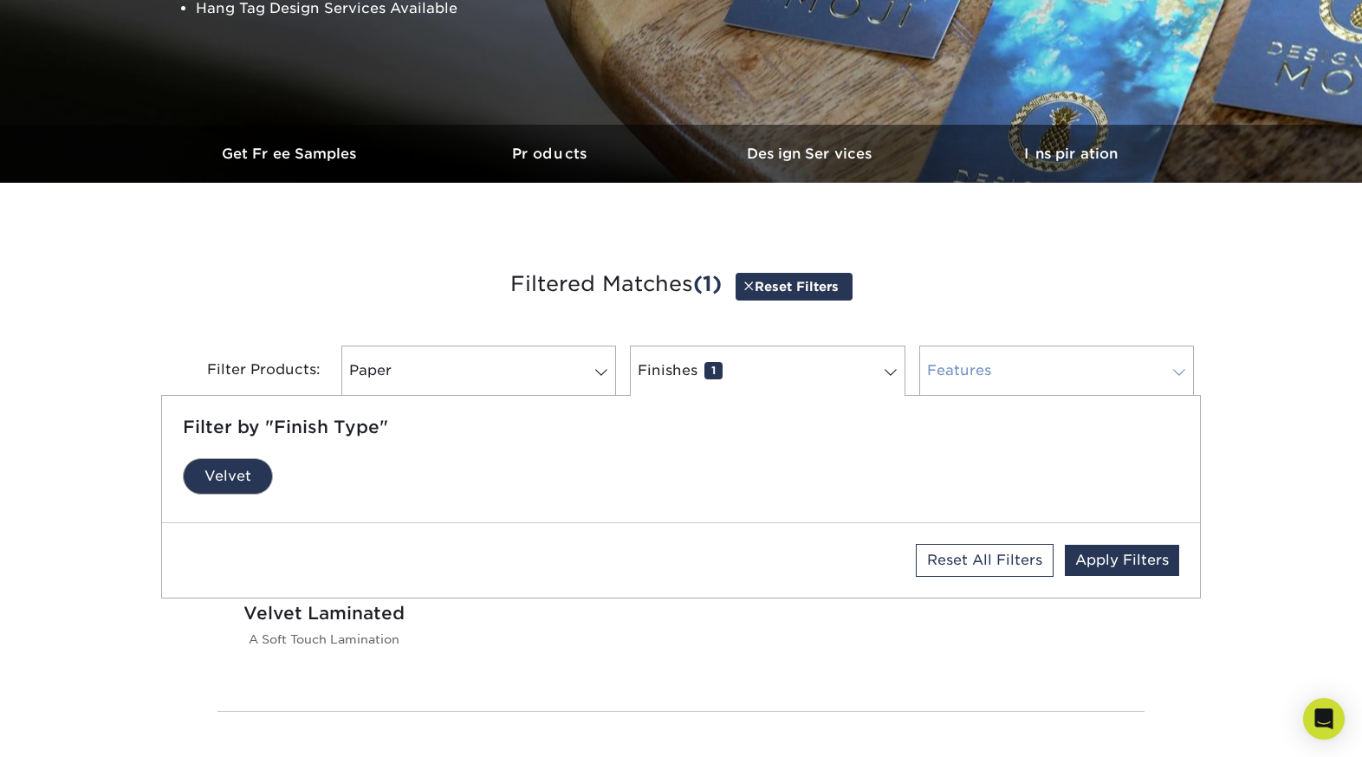
click at [981, 371] on link "Features 0" at bounding box center [1056, 371] width 275 height 50
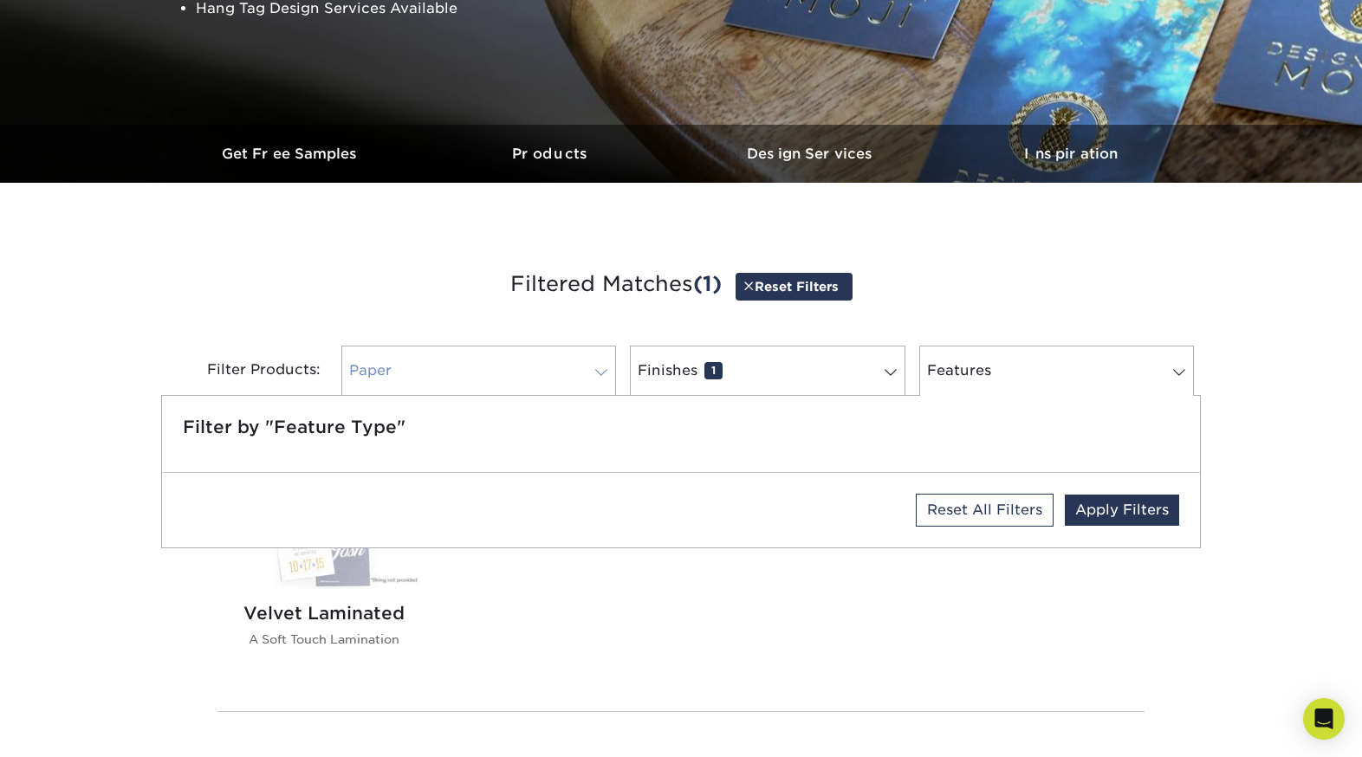
click at [488, 385] on link "Paper 0" at bounding box center [478, 371] width 275 height 50
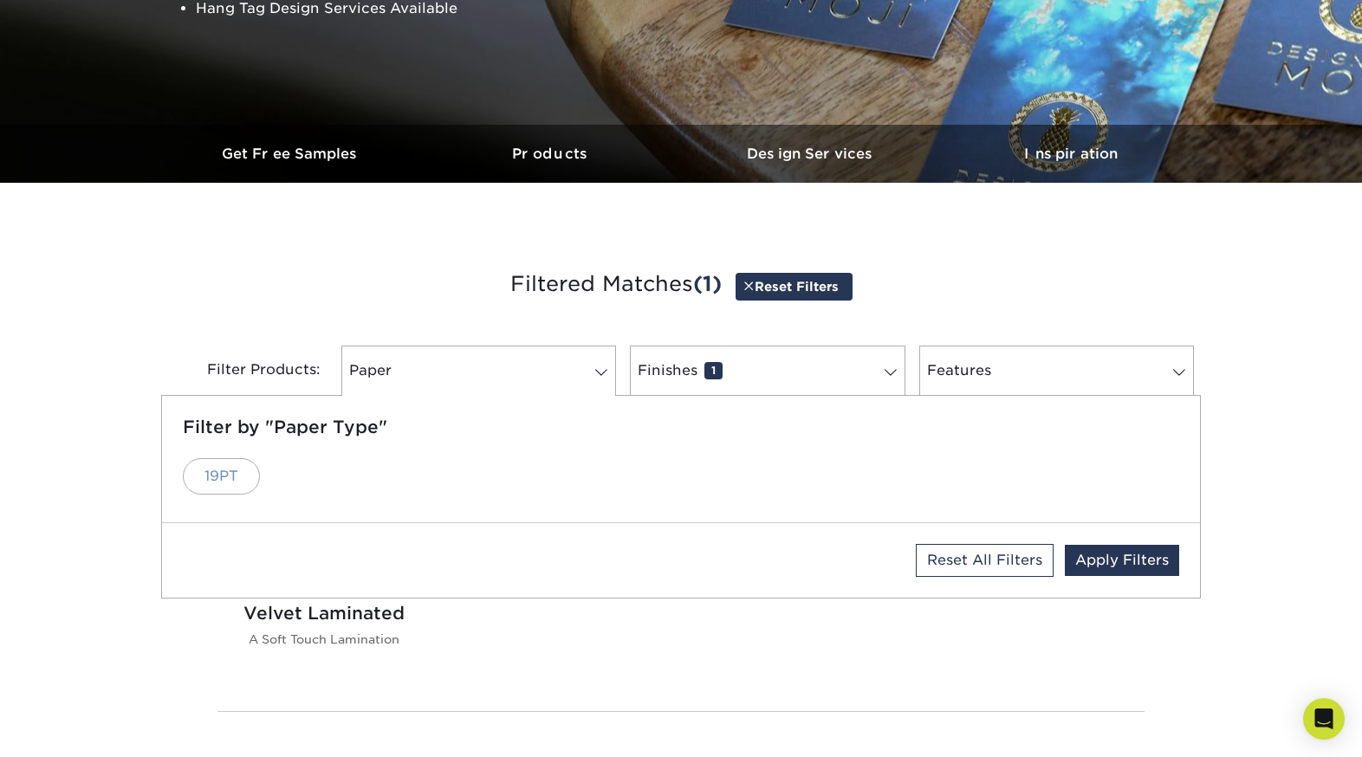
click at [204, 478] on link "19PT" at bounding box center [221, 476] width 77 height 36
click at [973, 651] on div "Matte Achieve a uniform finish with our dull aqueous coating 18PT French Kraft …" at bounding box center [680, 566] width 953 height 259
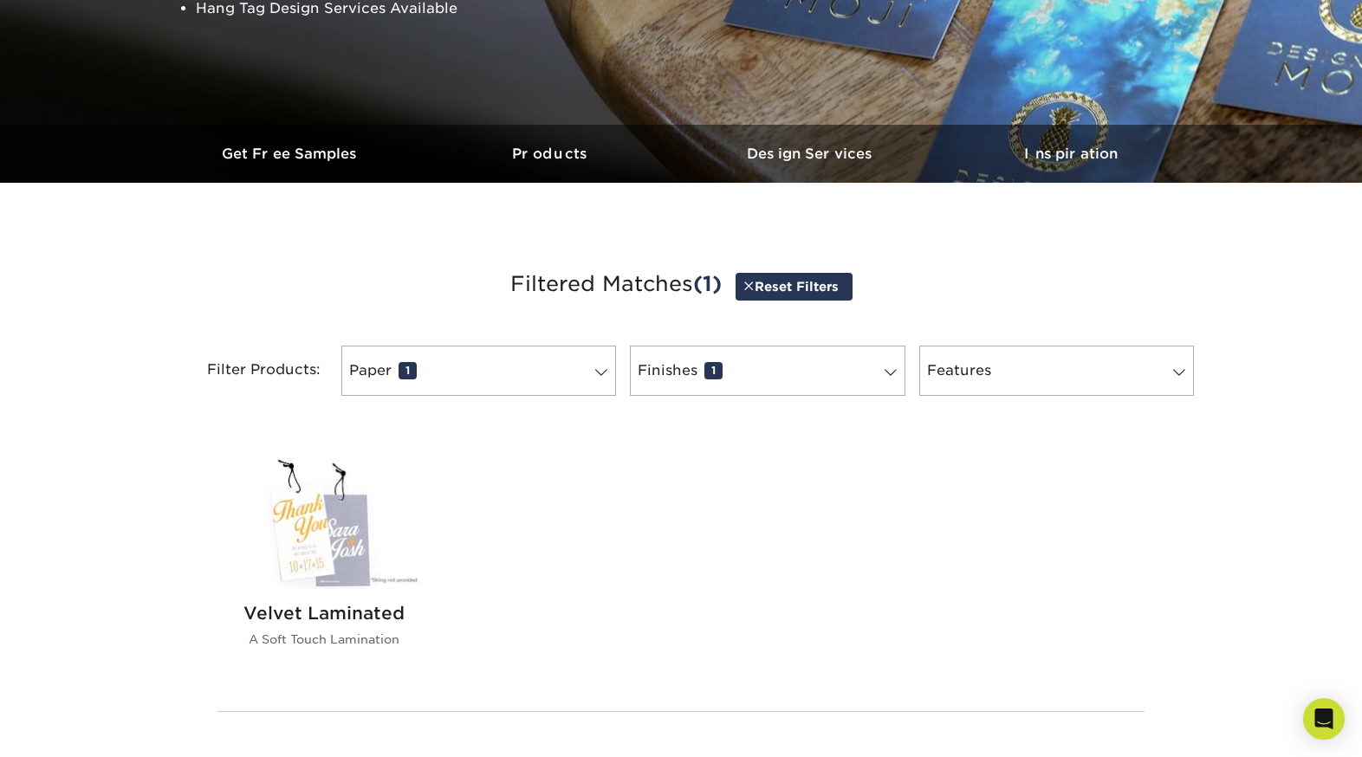
click at [343, 563] on img at bounding box center [323, 523] width 197 height 131
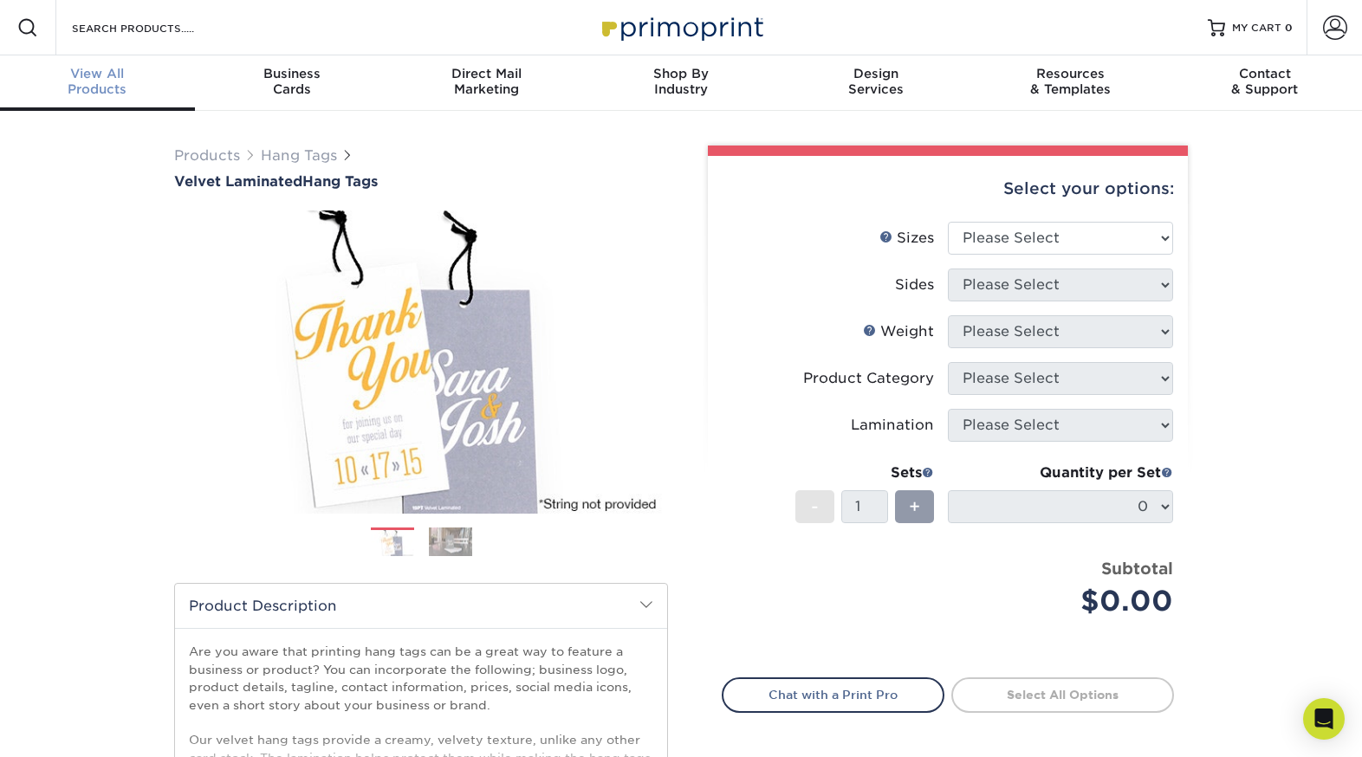
click at [107, 92] on div "View All Products" at bounding box center [97, 81] width 195 height 31
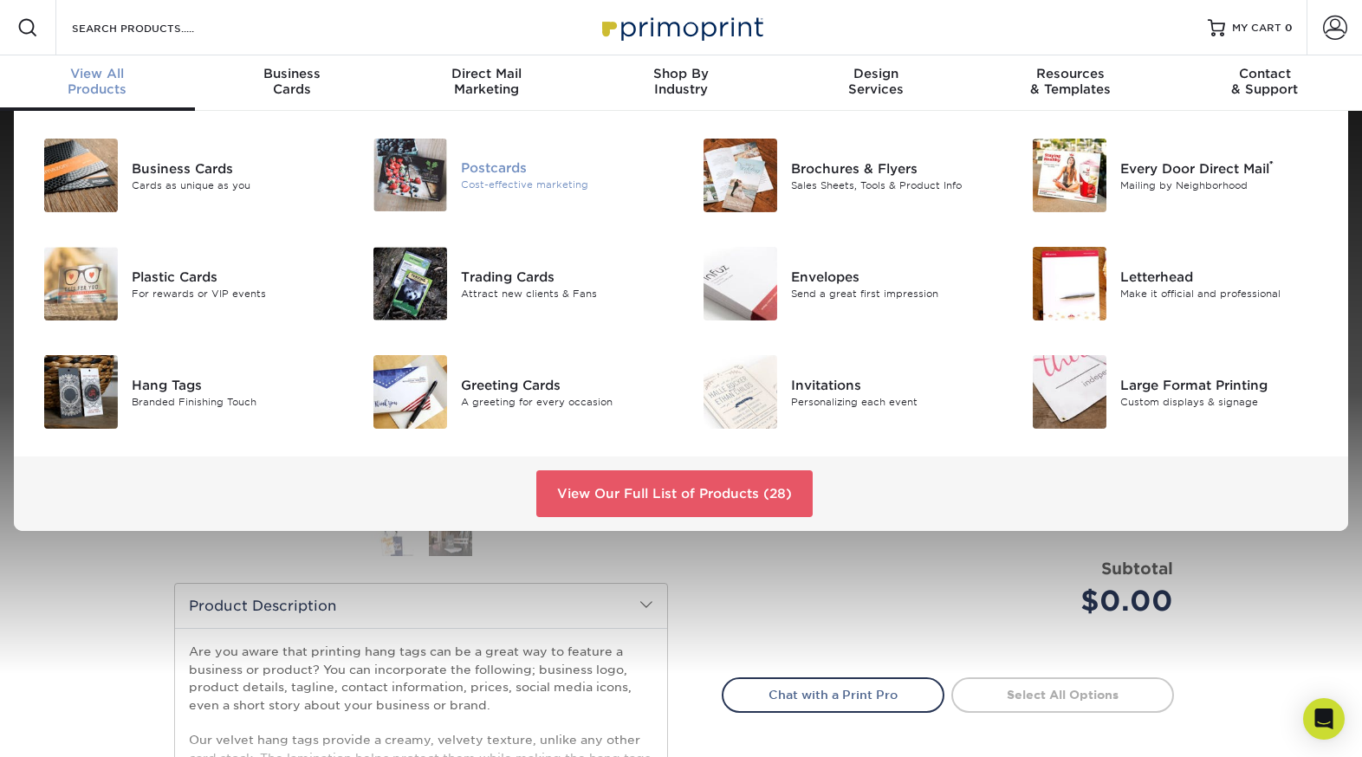
click at [393, 159] on img at bounding box center [410, 175] width 74 height 73
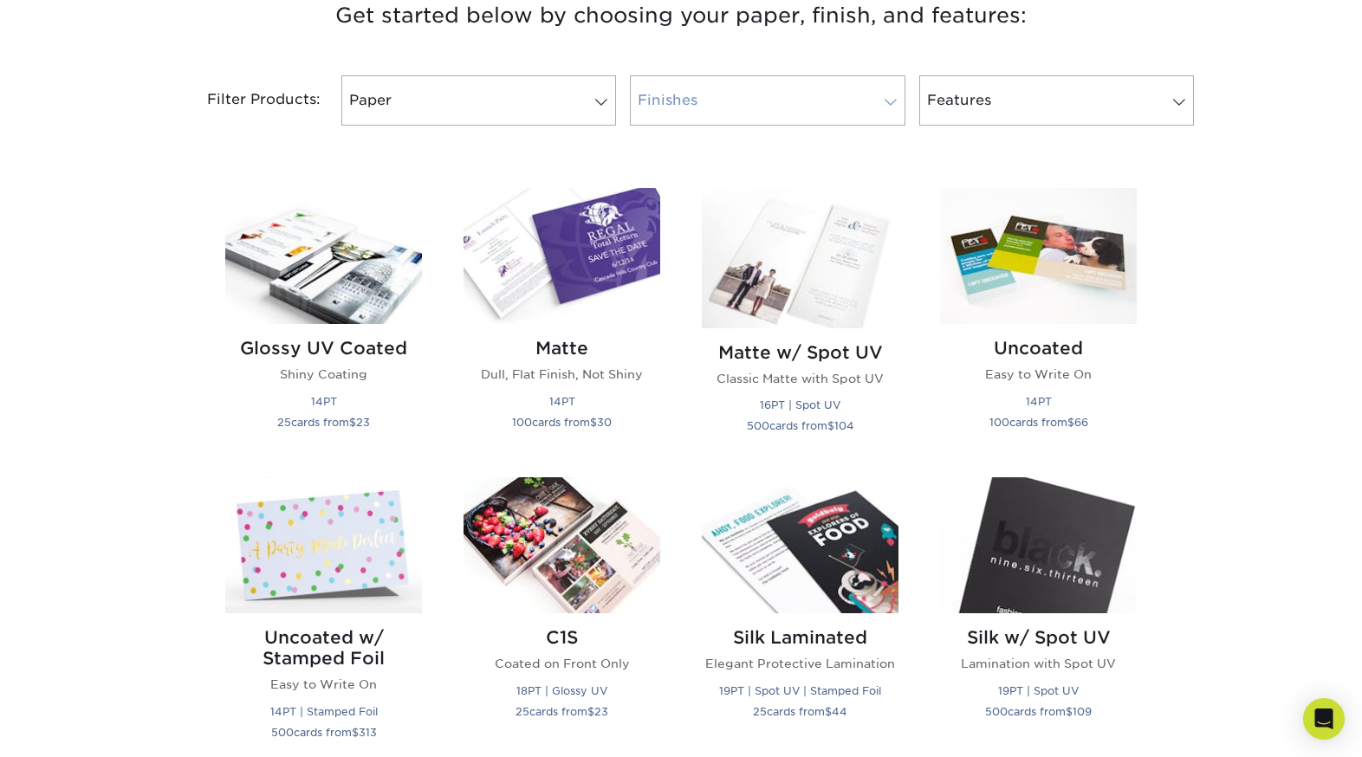
click at [715, 110] on link "Finishes" at bounding box center [767, 100] width 275 height 50
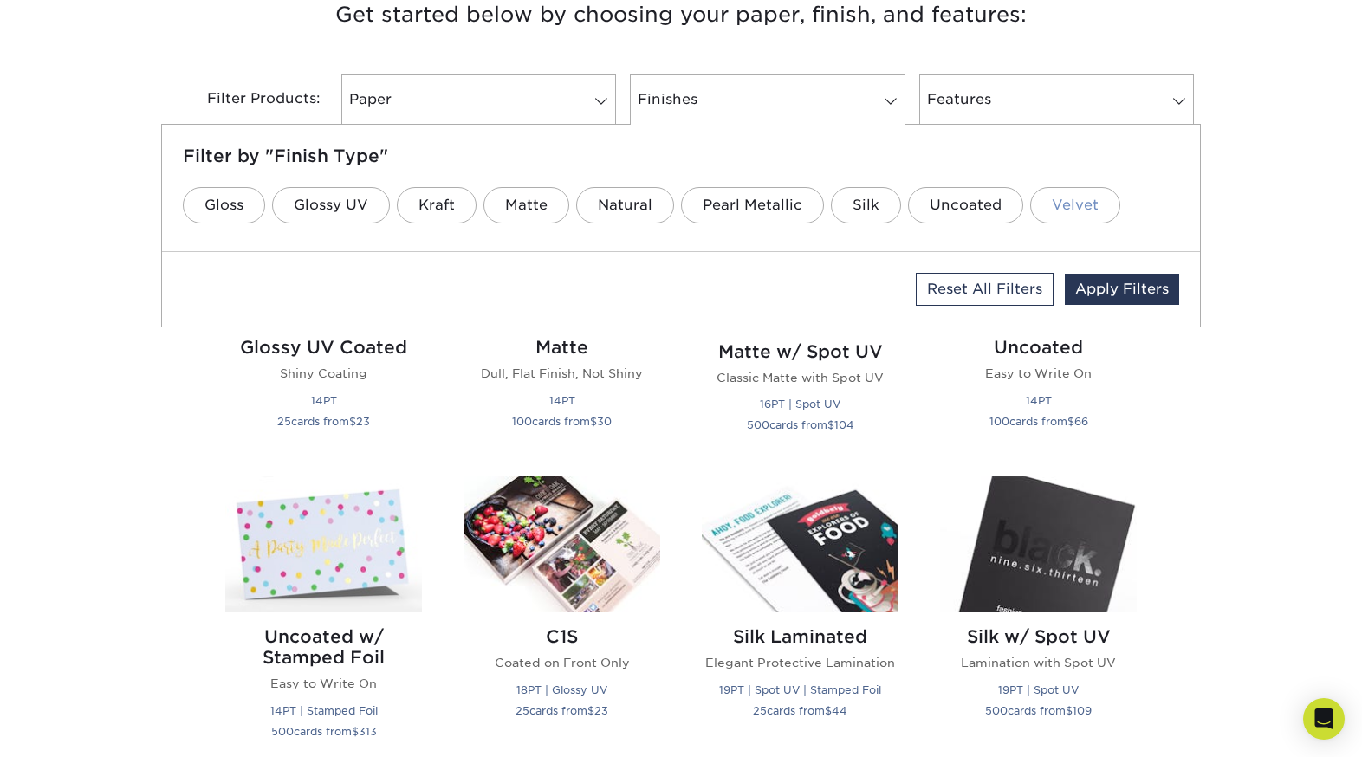
click at [1060, 207] on link "Velvet" at bounding box center [1075, 205] width 90 height 36
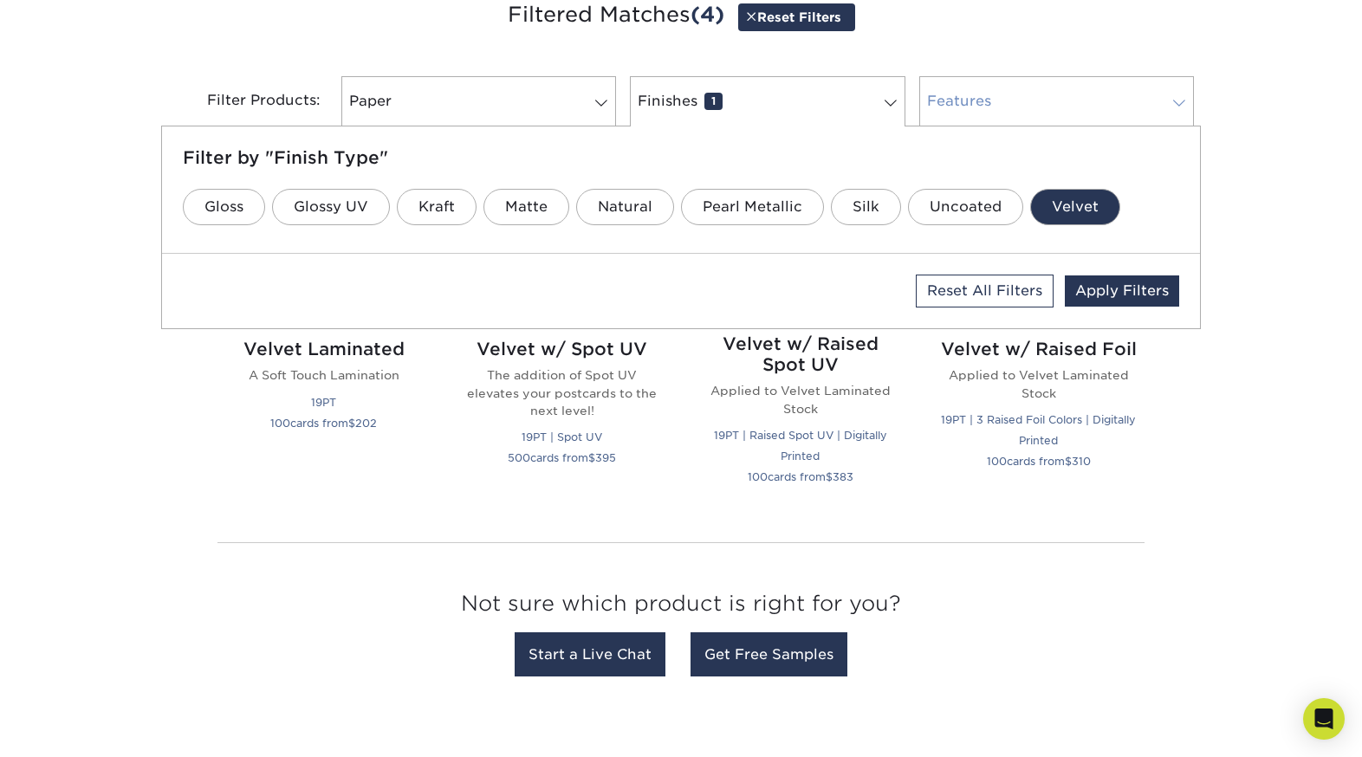
click at [1011, 93] on link "Features 0" at bounding box center [1056, 101] width 275 height 50
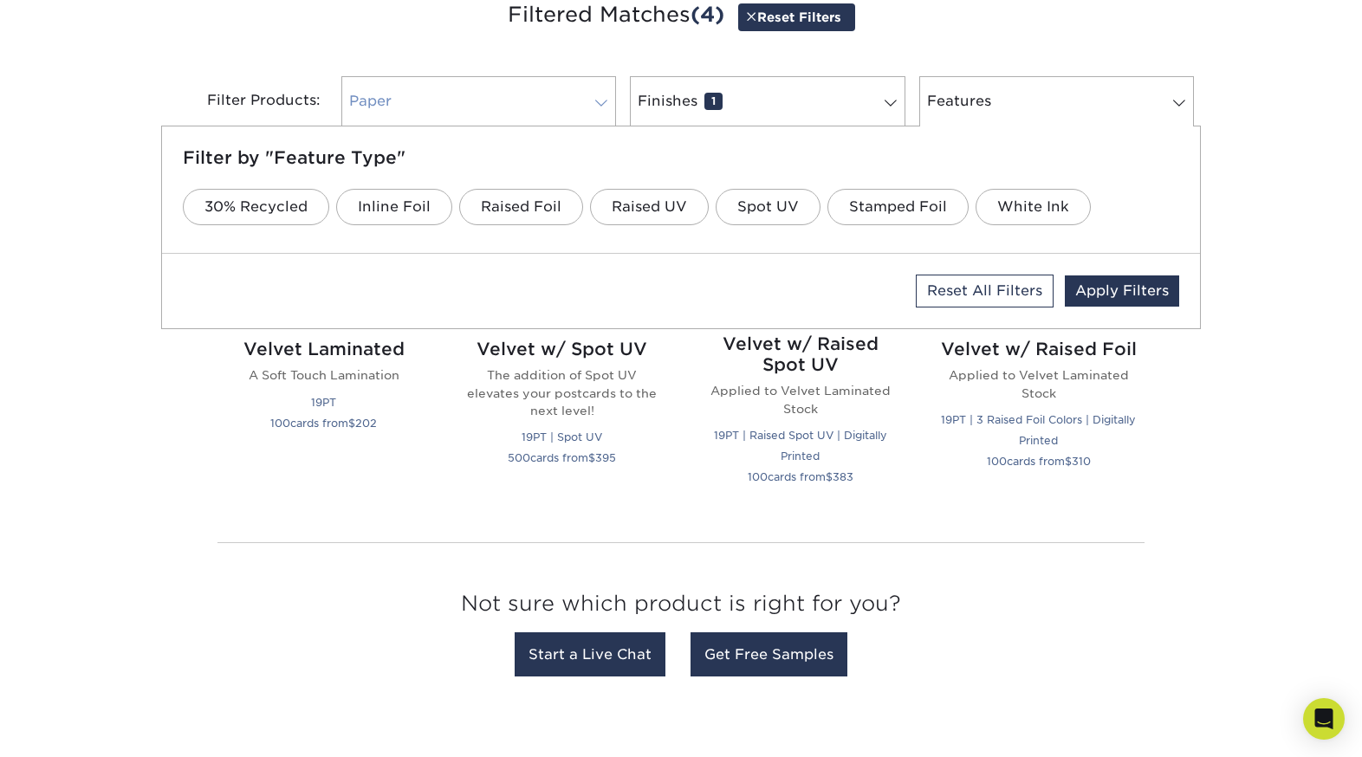
click at [539, 90] on link "Paper 0" at bounding box center [478, 101] width 275 height 50
click at [1169, 448] on div "Get started below by choosing your paper, finish, and features: Filtered Matche…" at bounding box center [681, 341] width 1362 height 773
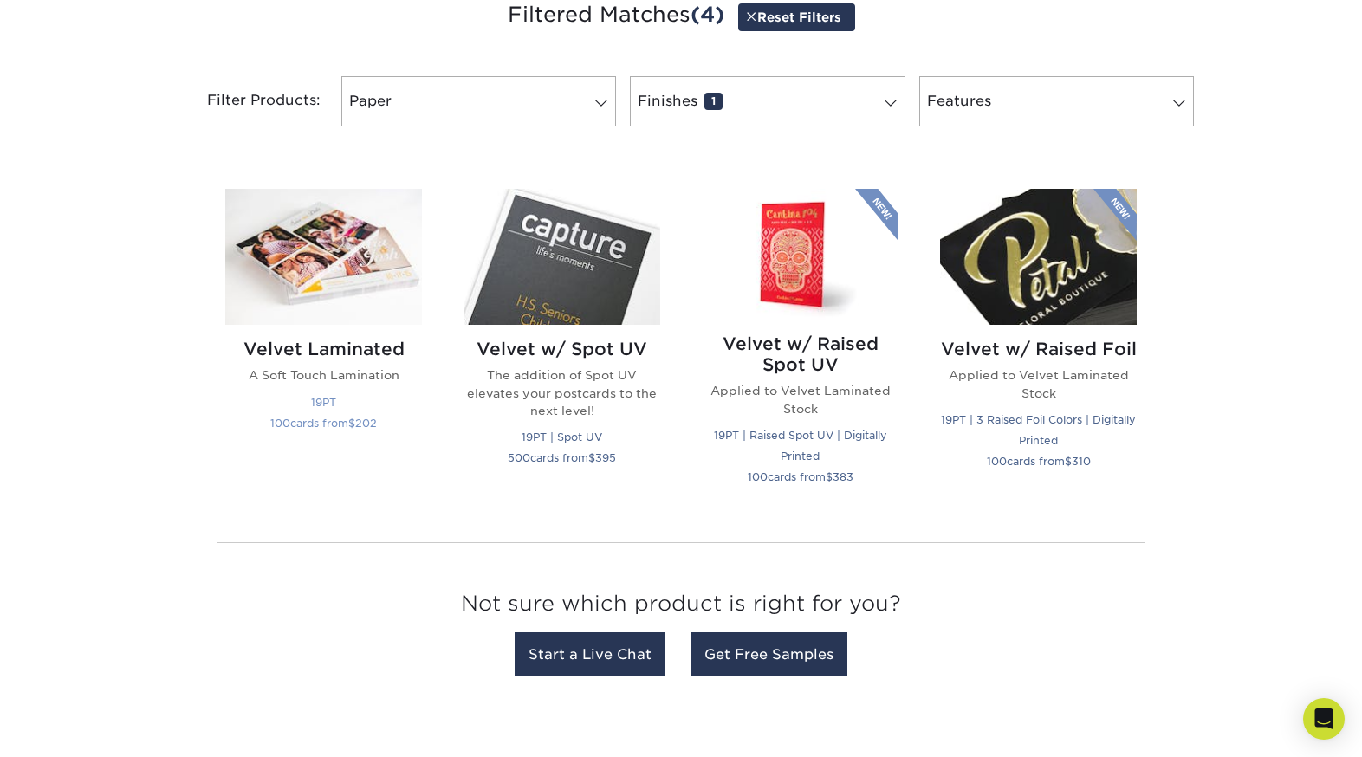
click at [372, 264] on img at bounding box center [323, 257] width 197 height 136
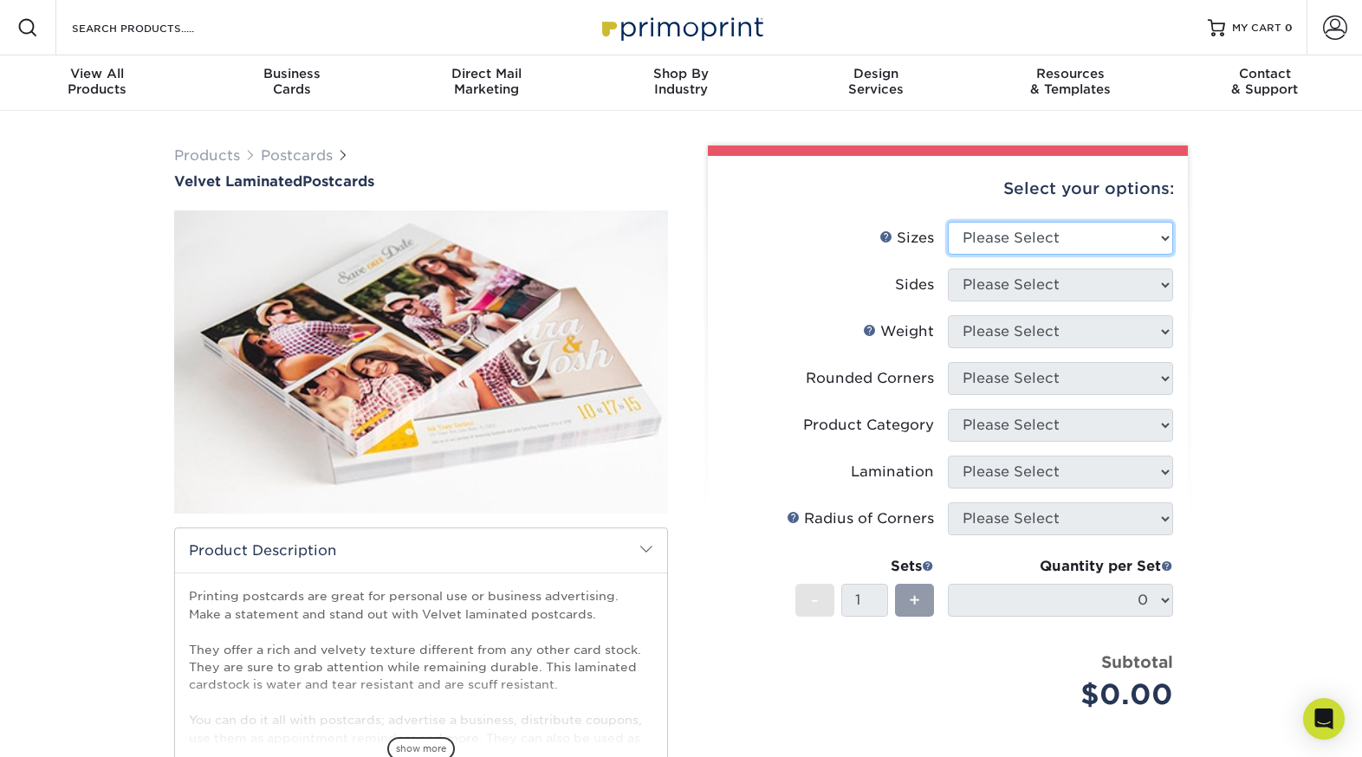
select select "4.00x4.00"
select select "13abbda7-1d64-4f25-8bb2-c179b224825d"
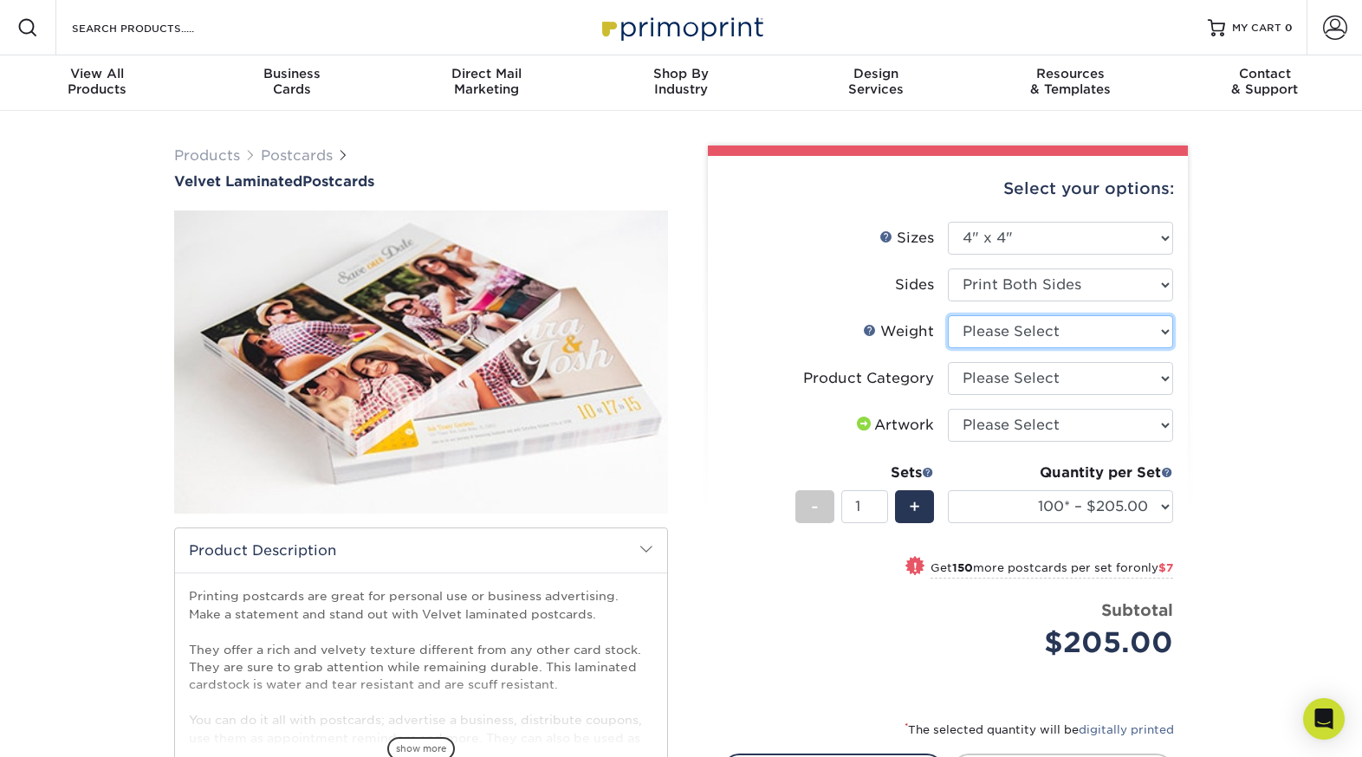
select select "16PT"
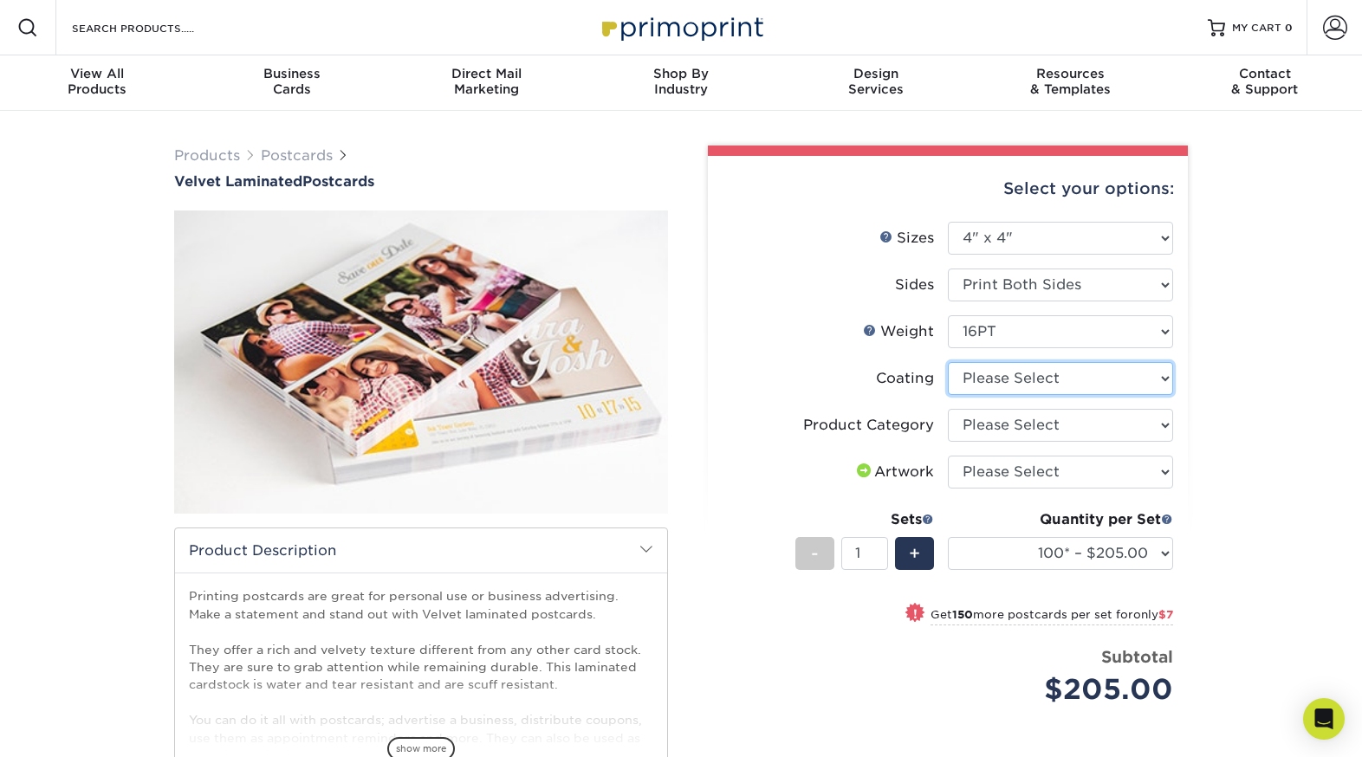
select select "3e7618de-abca-4bda-9f97-8b9129e913d8"
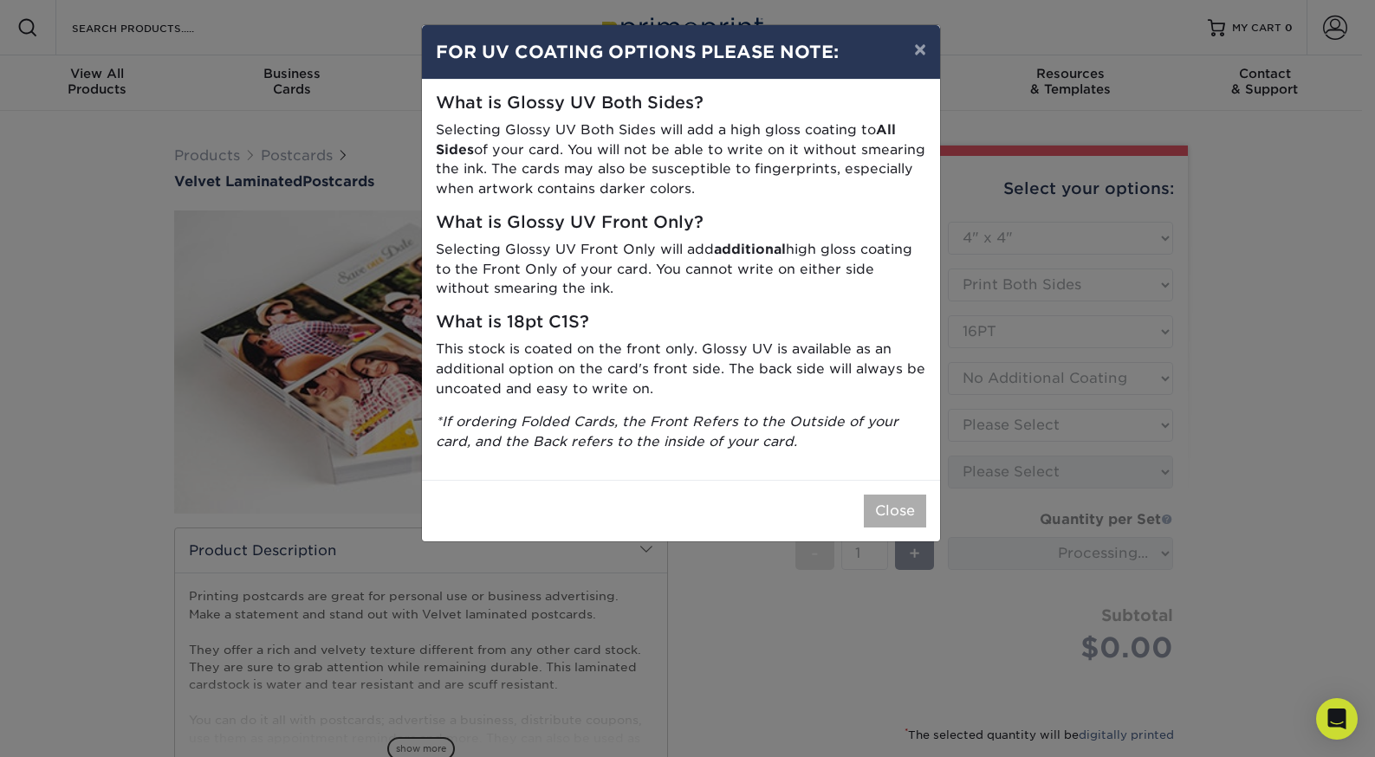
click at [894, 496] on button "Close" at bounding box center [895, 511] width 62 height 33
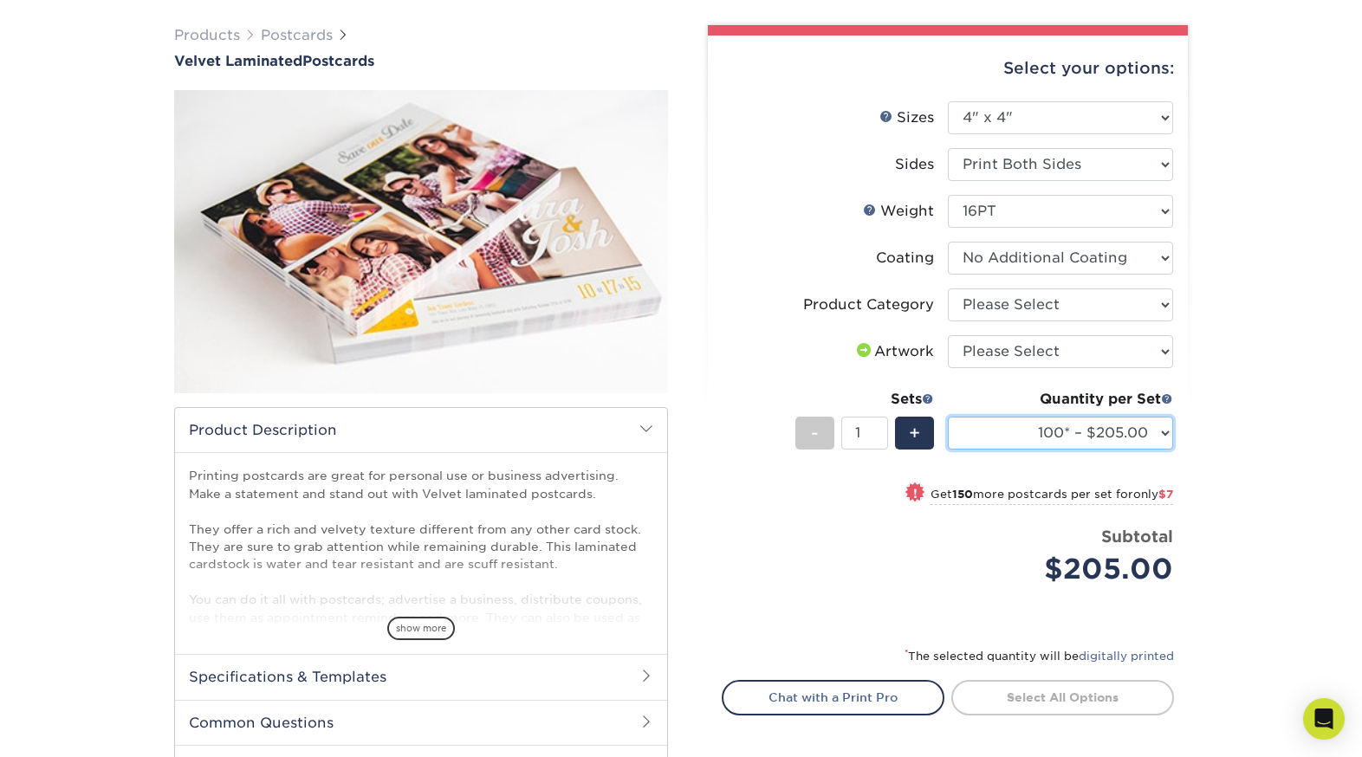
scroll to position [121, 0]
click at [416, 625] on span "show more" at bounding box center [421, 627] width 68 height 23
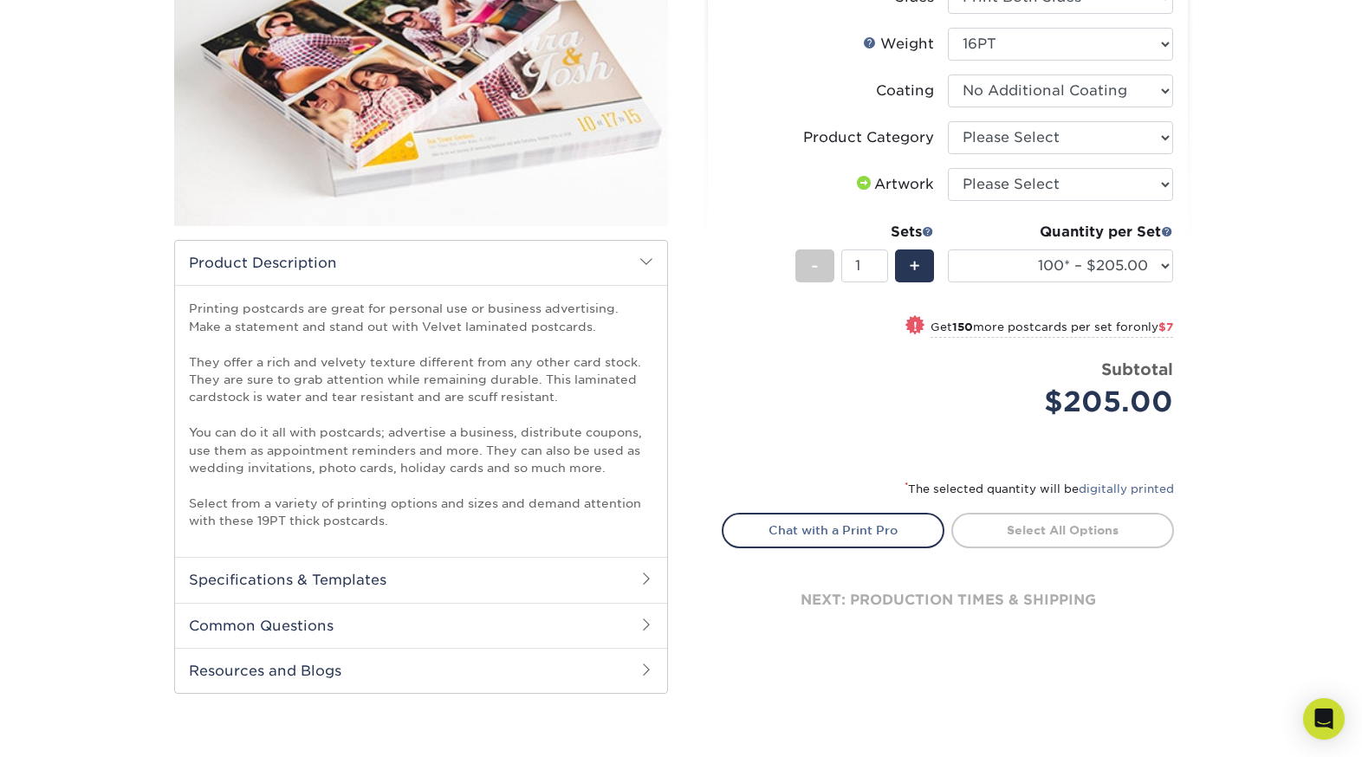
scroll to position [300, 0]
